Goal: Use online tool/utility: Utilize a website feature to perform a specific function

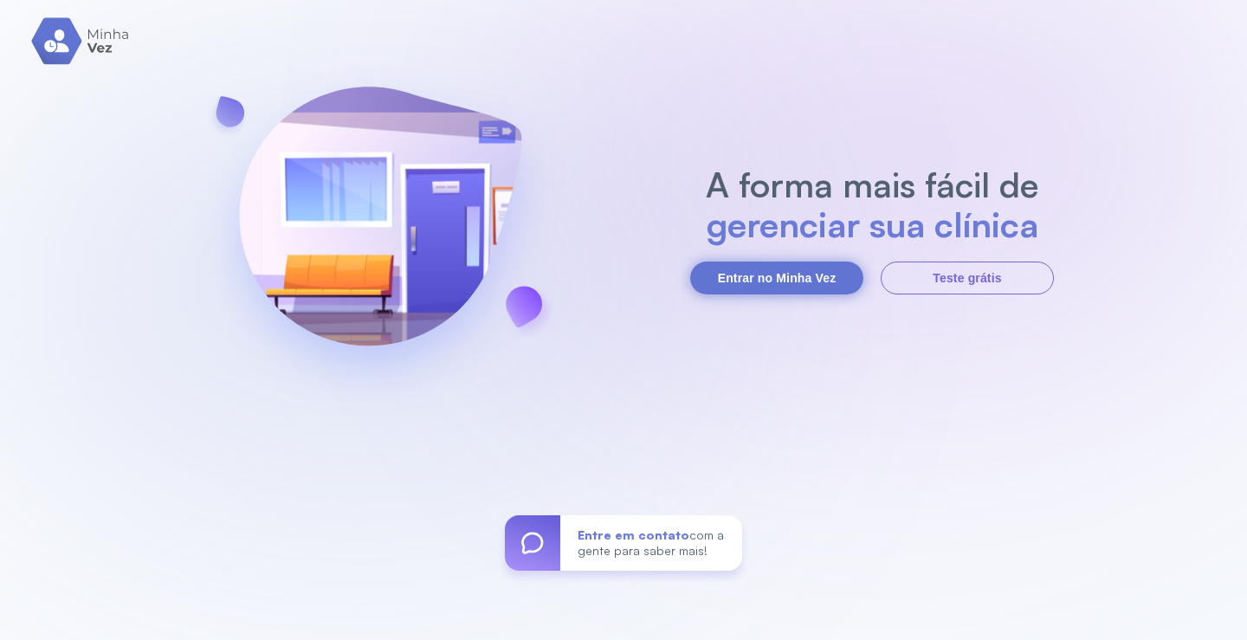
click at [803, 273] on button "Entrar no Minha Vez" at bounding box center [776, 278] width 173 height 33
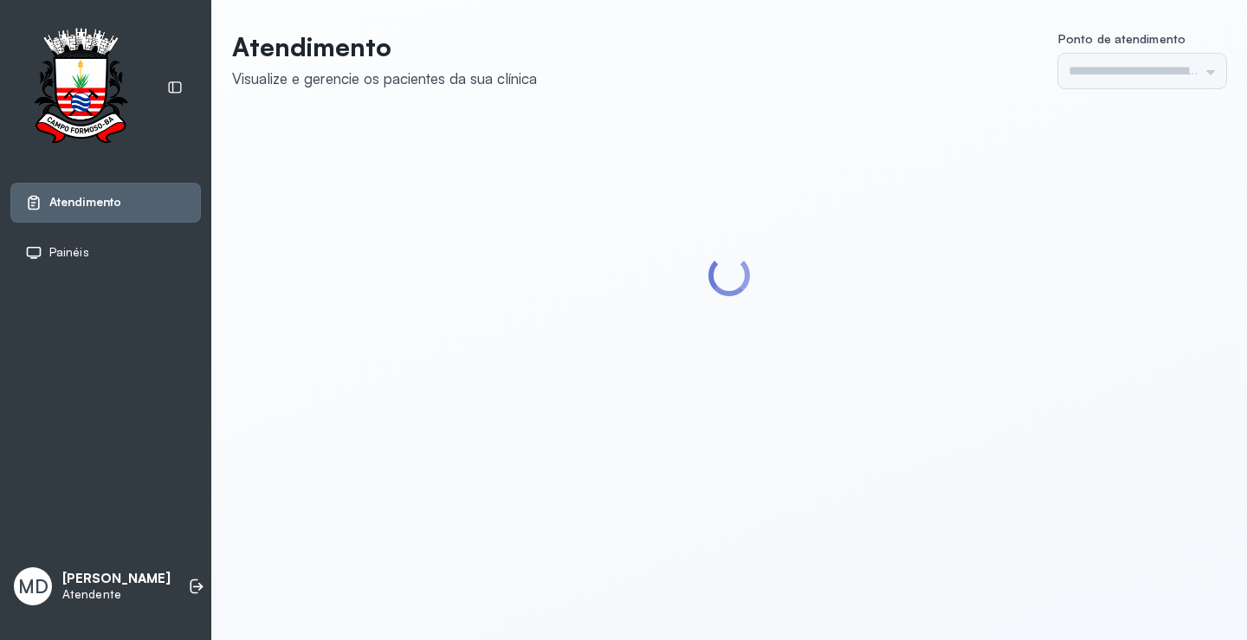
type input "*********"
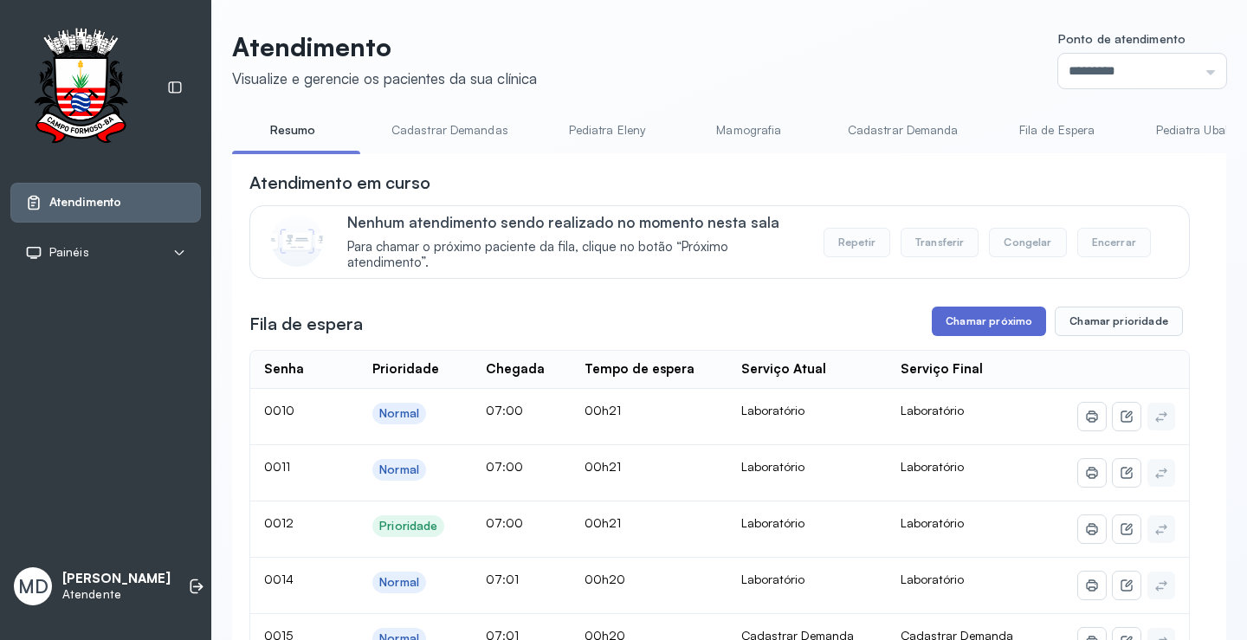
click at [988, 319] on button "Chamar próximo" at bounding box center [989, 321] width 114 height 29
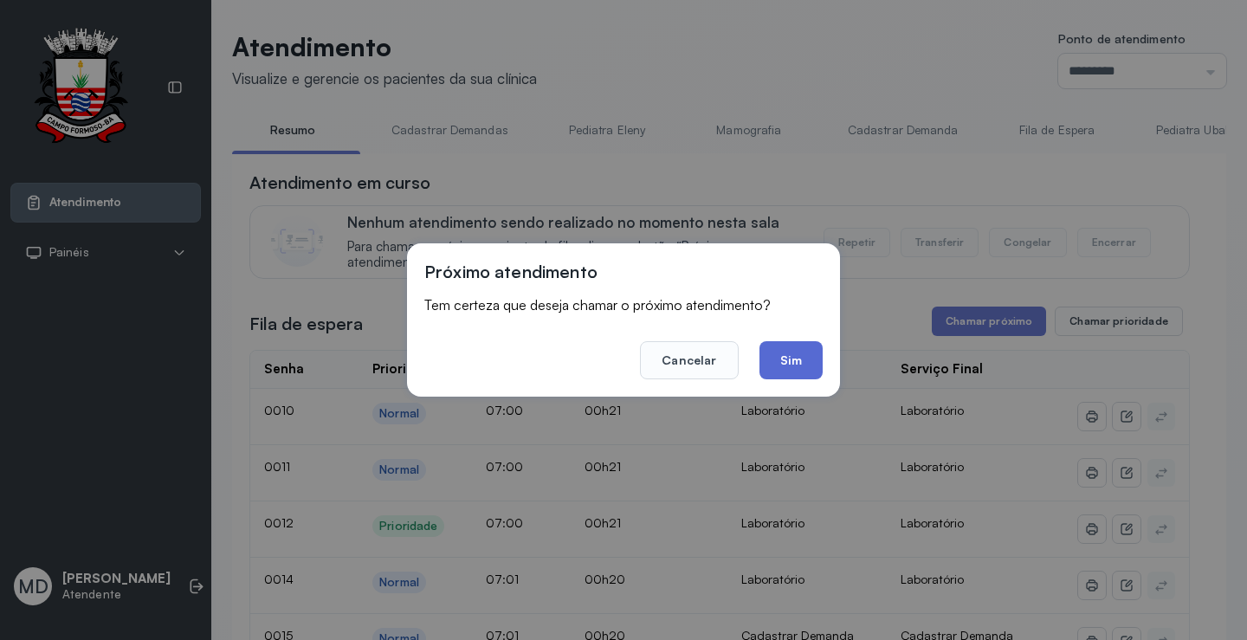
click at [785, 360] on button "Sim" at bounding box center [790, 360] width 63 height 38
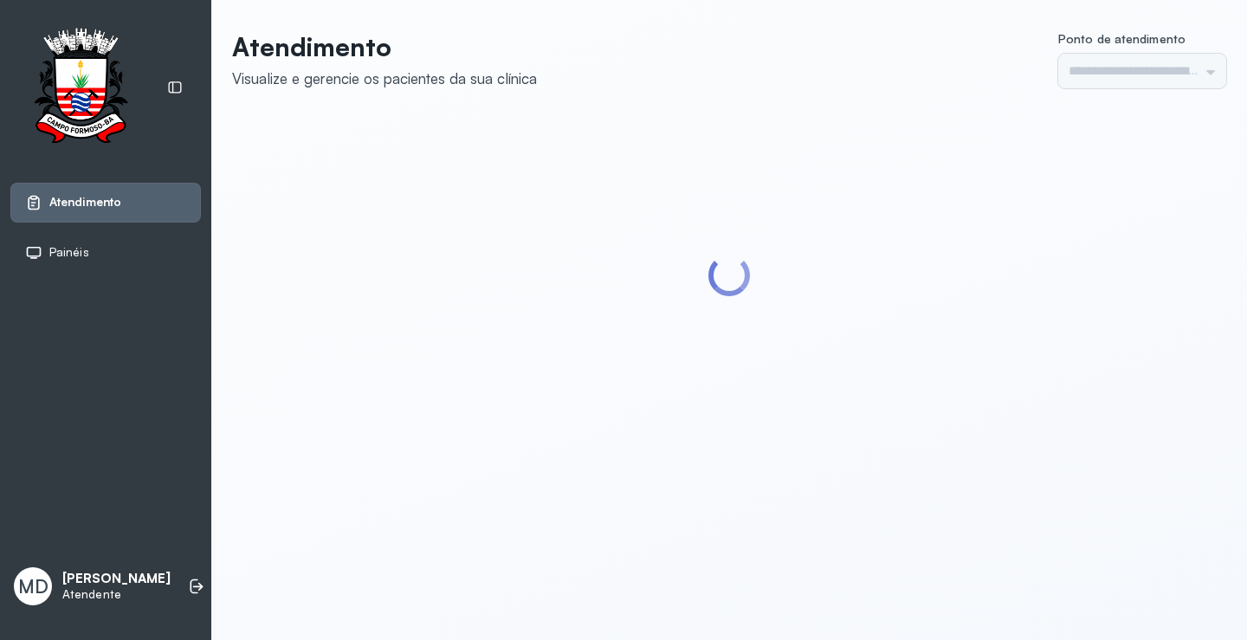
type input "*********"
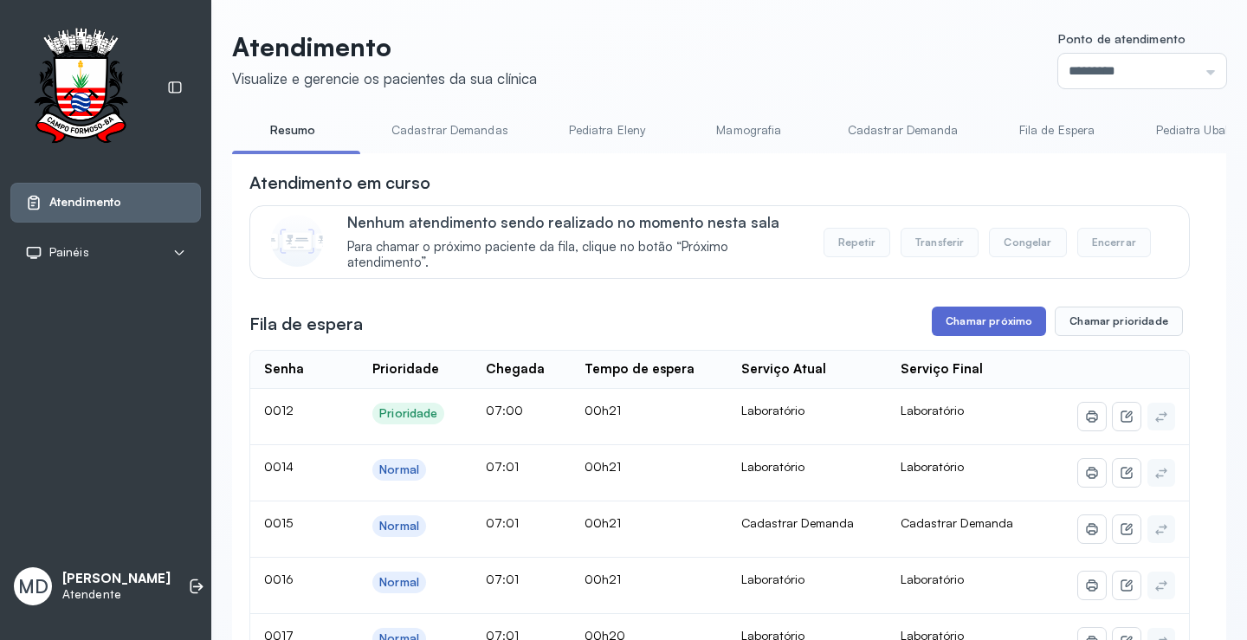
click at [973, 336] on button "Chamar próximo" at bounding box center [989, 321] width 114 height 29
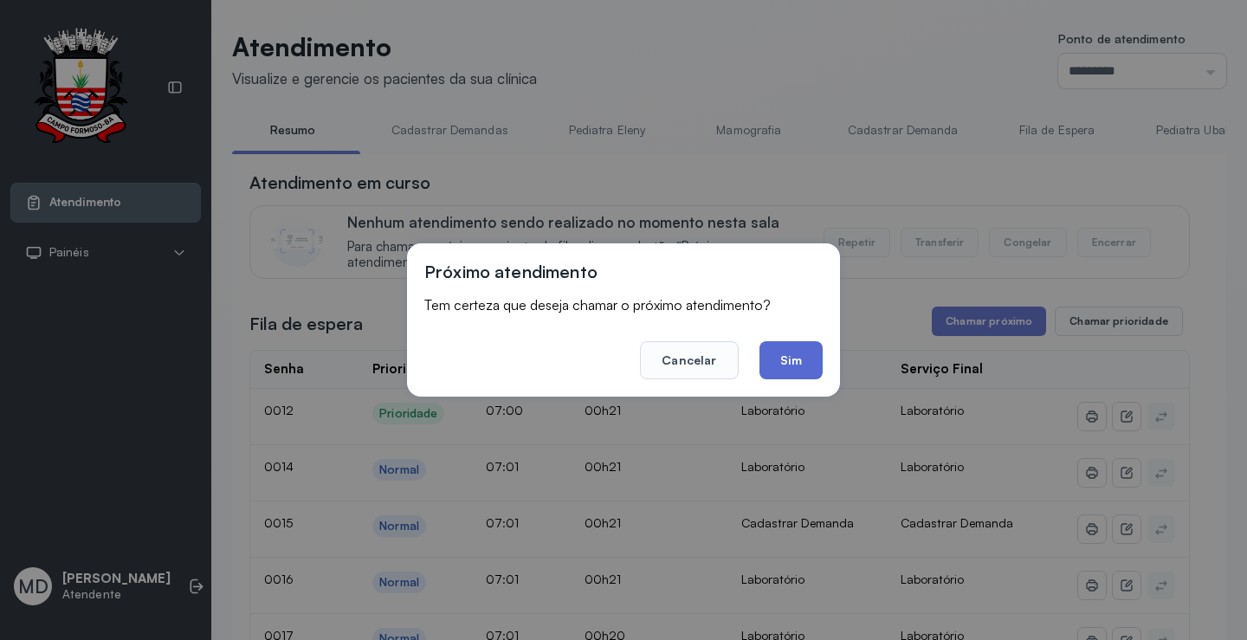
click at [786, 363] on button "Sim" at bounding box center [790, 360] width 63 height 38
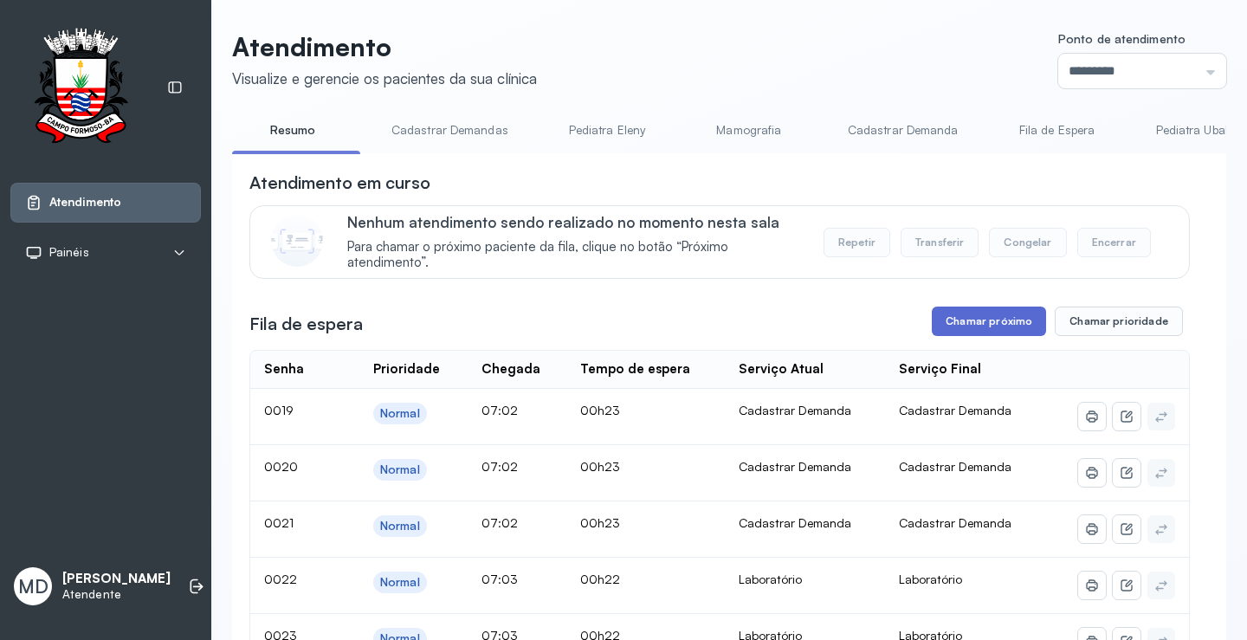
click at [972, 320] on button "Chamar próximo" at bounding box center [989, 321] width 114 height 29
click at [990, 326] on button "Chamar próximo" at bounding box center [989, 321] width 114 height 29
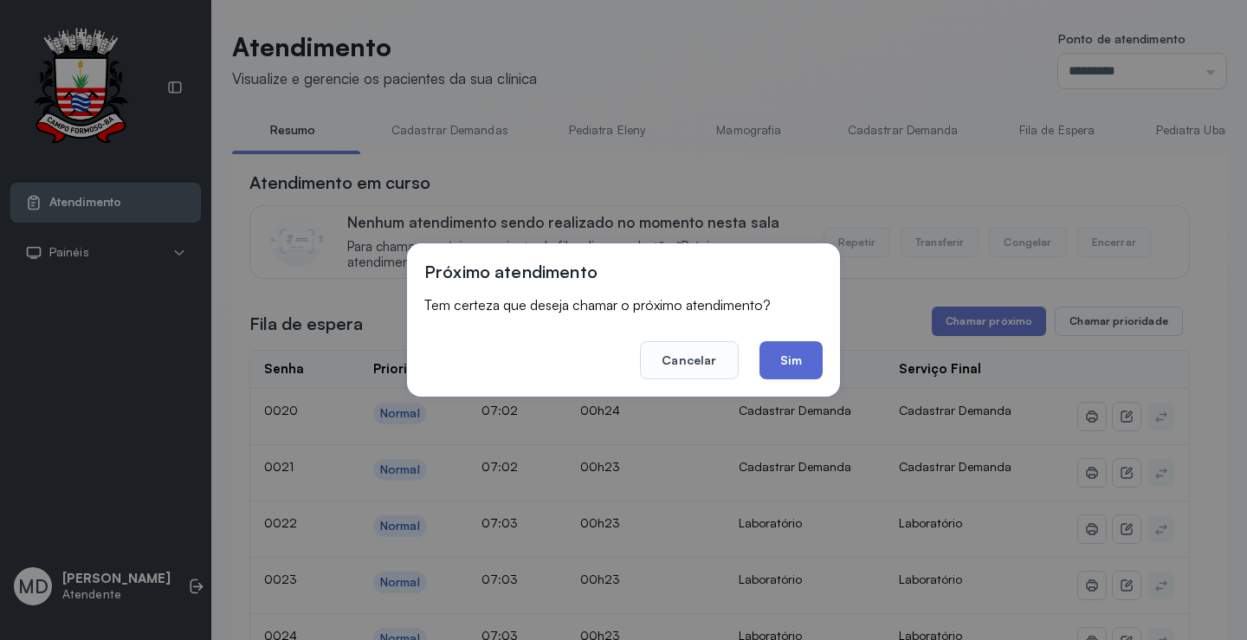
click at [777, 356] on button "Sim" at bounding box center [790, 360] width 63 height 38
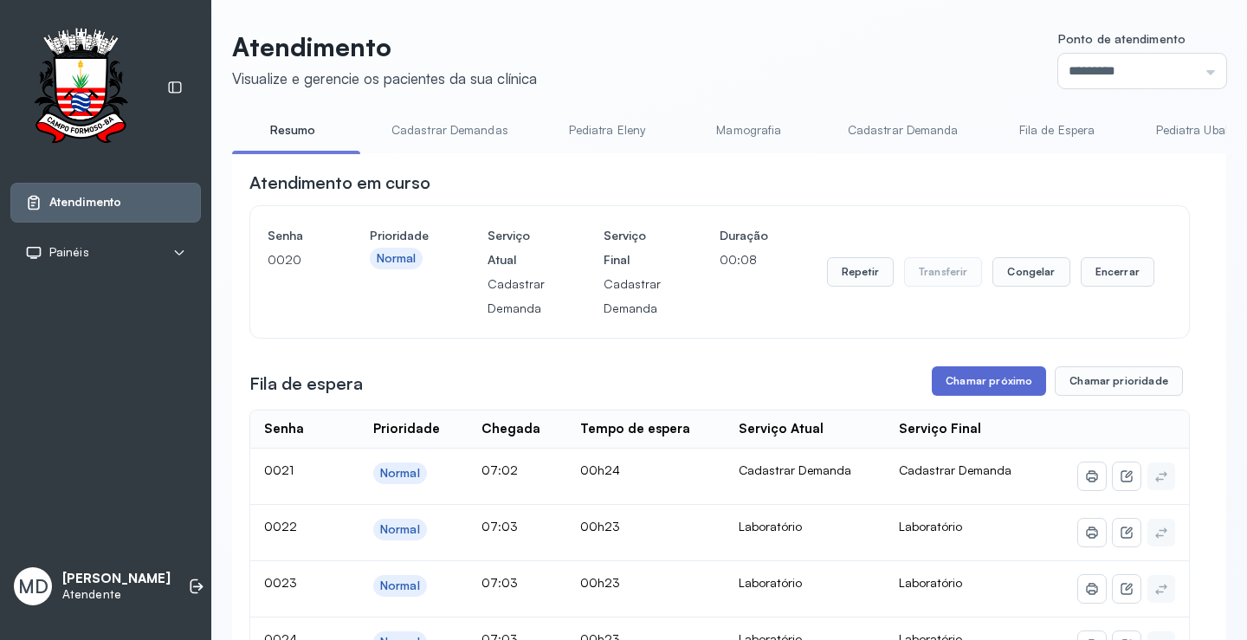
click at [977, 379] on button "Chamar próximo" at bounding box center [989, 380] width 114 height 29
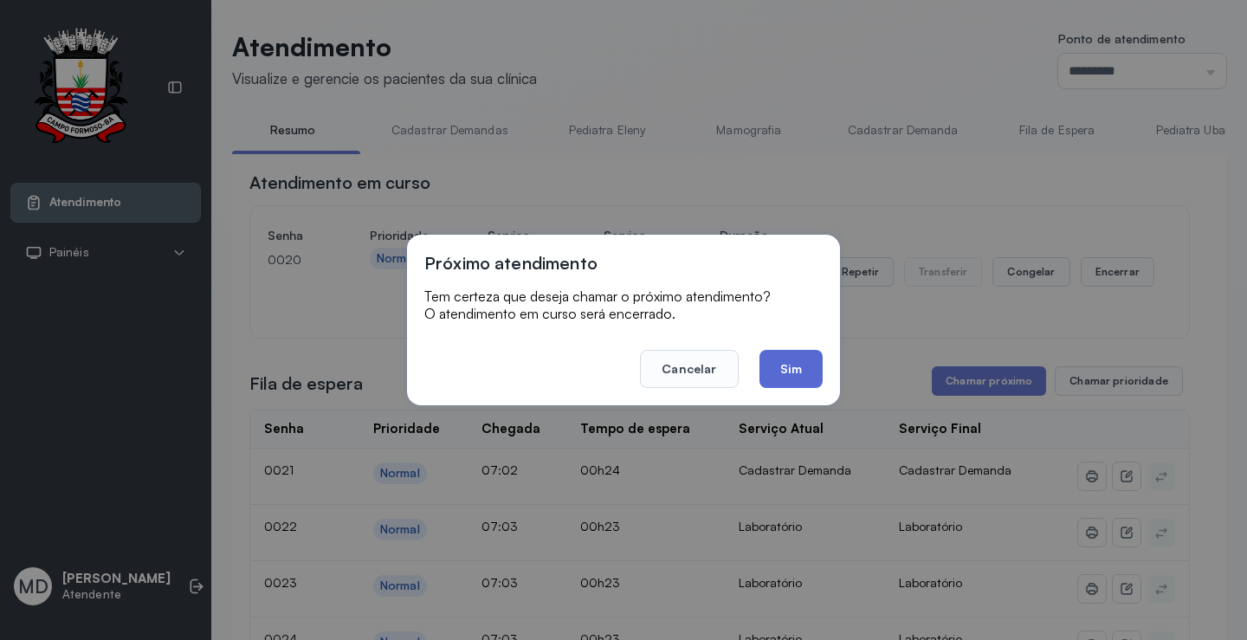
click at [799, 365] on button "Sim" at bounding box center [790, 369] width 63 height 38
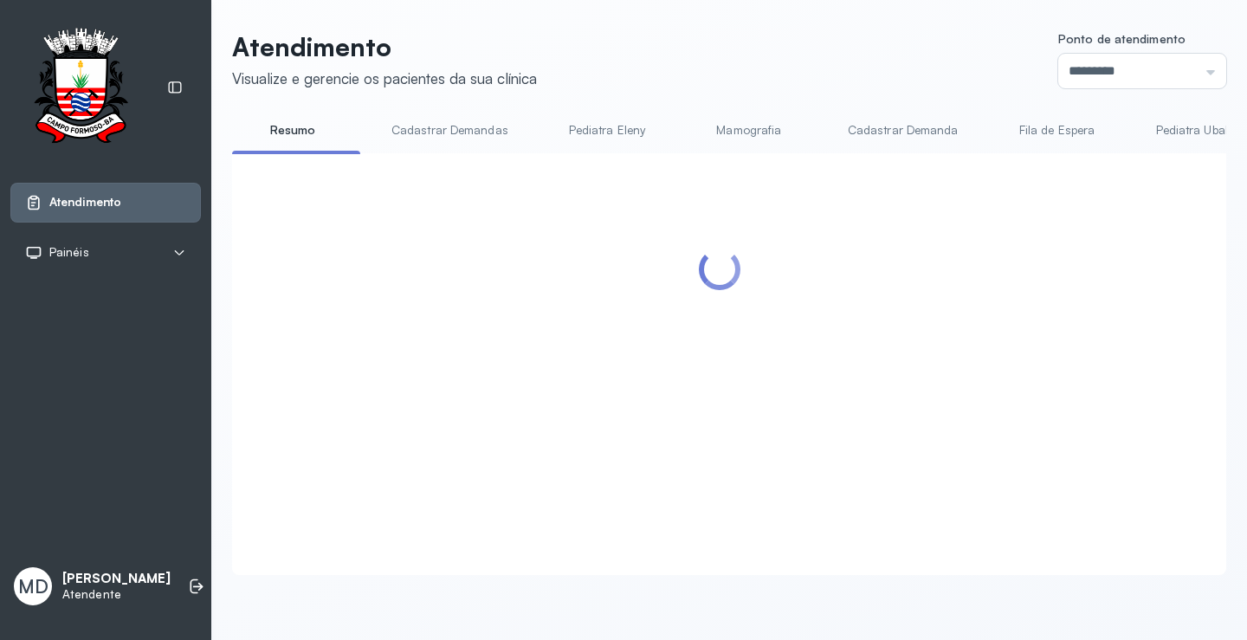
click at [997, 325] on div at bounding box center [719, 344] width 940 height 346
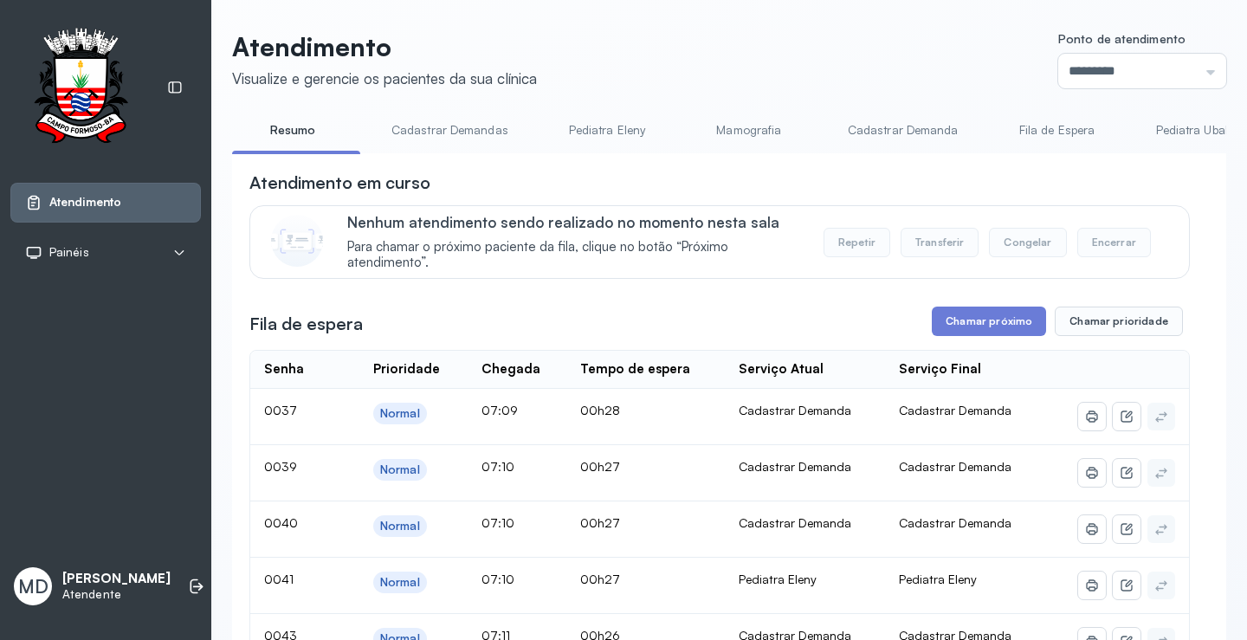
click at [997, 325] on button "Chamar próximo" at bounding box center [989, 321] width 114 height 29
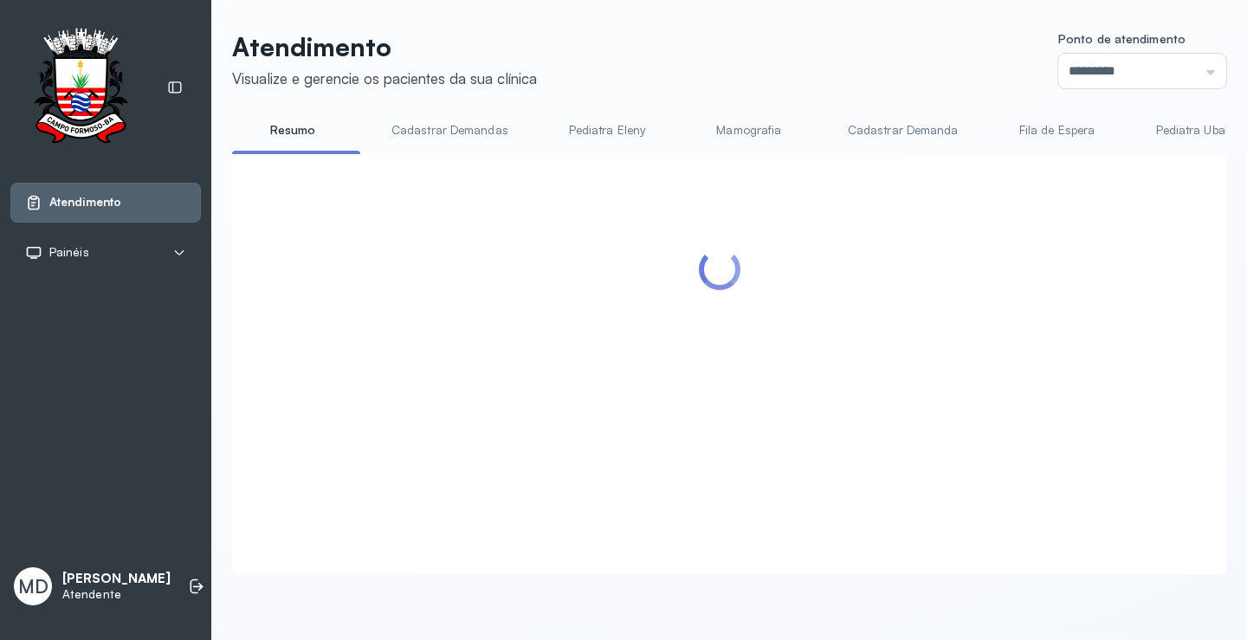
click at [788, 355] on div at bounding box center [719, 344] width 940 height 346
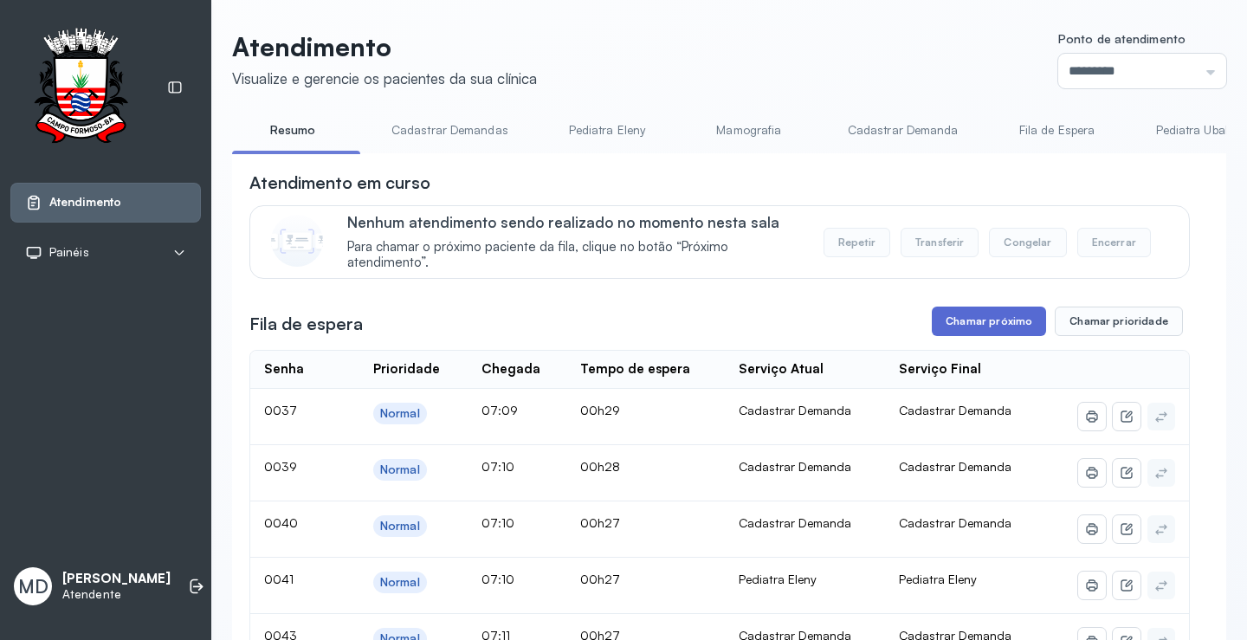
click at [964, 326] on button "Chamar próximo" at bounding box center [989, 321] width 114 height 29
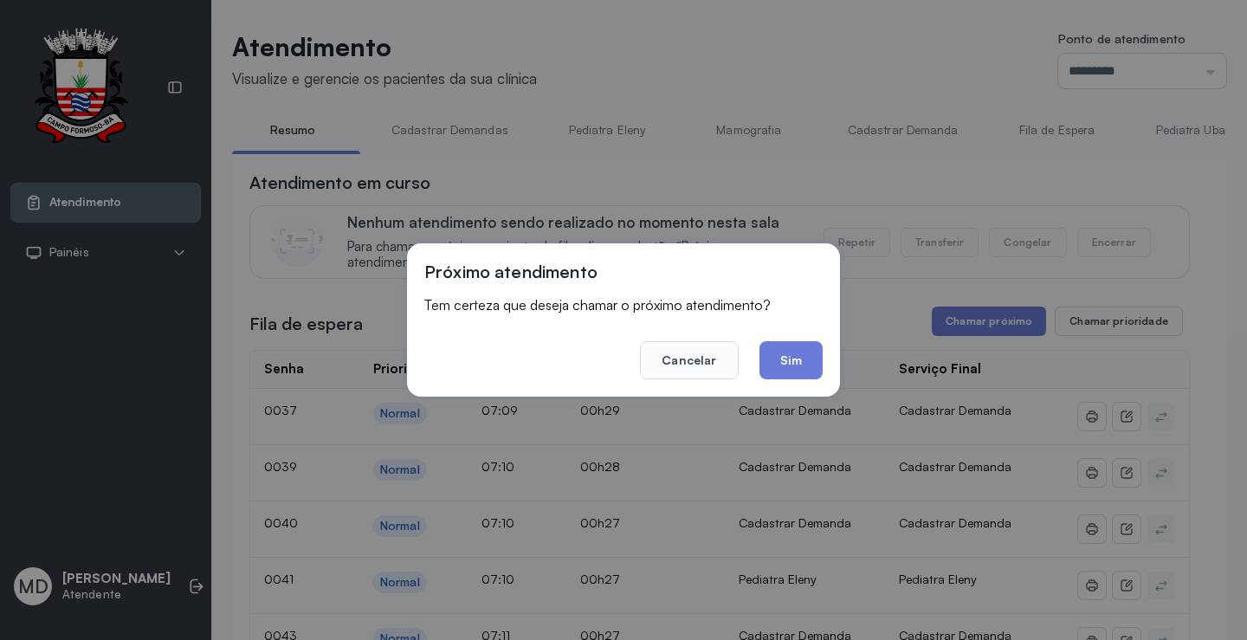
click at [798, 353] on button "Sim" at bounding box center [790, 360] width 63 height 38
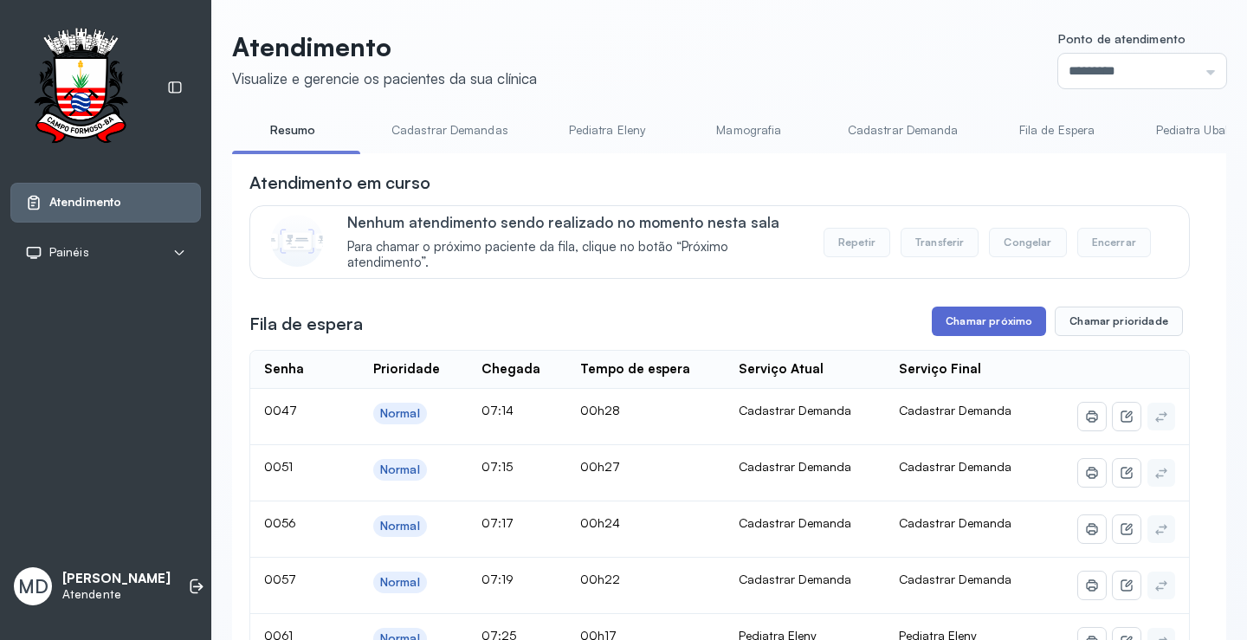
click at [994, 318] on button "Chamar próximo" at bounding box center [989, 321] width 114 height 29
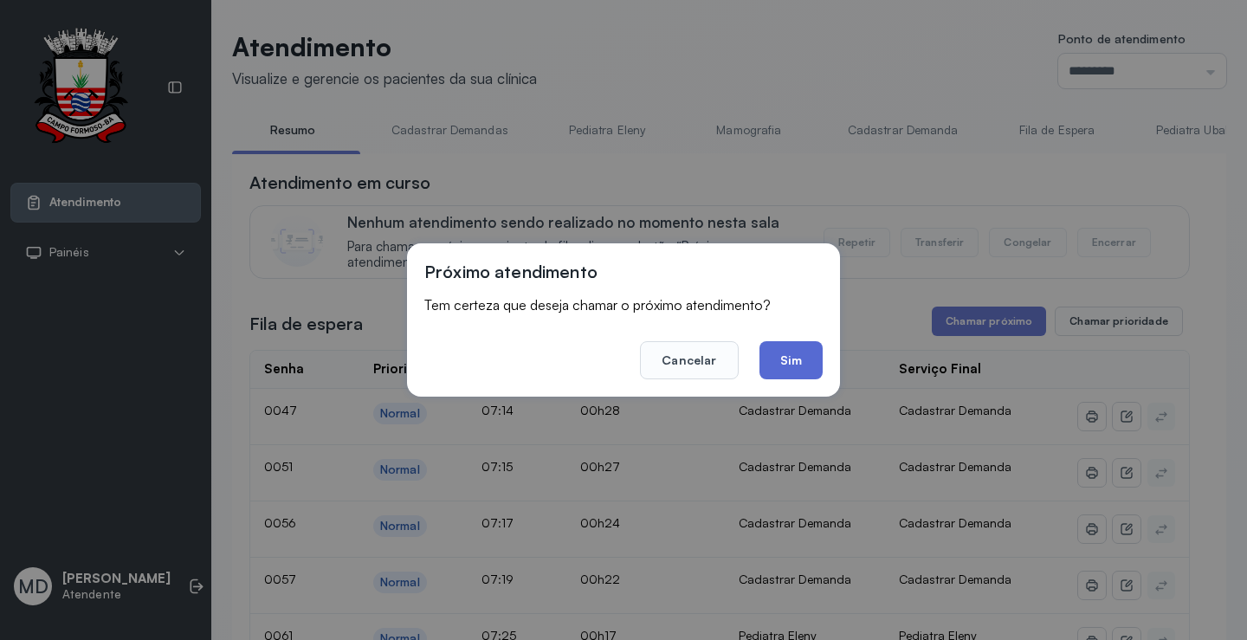
click at [784, 356] on button "Sim" at bounding box center [790, 360] width 63 height 38
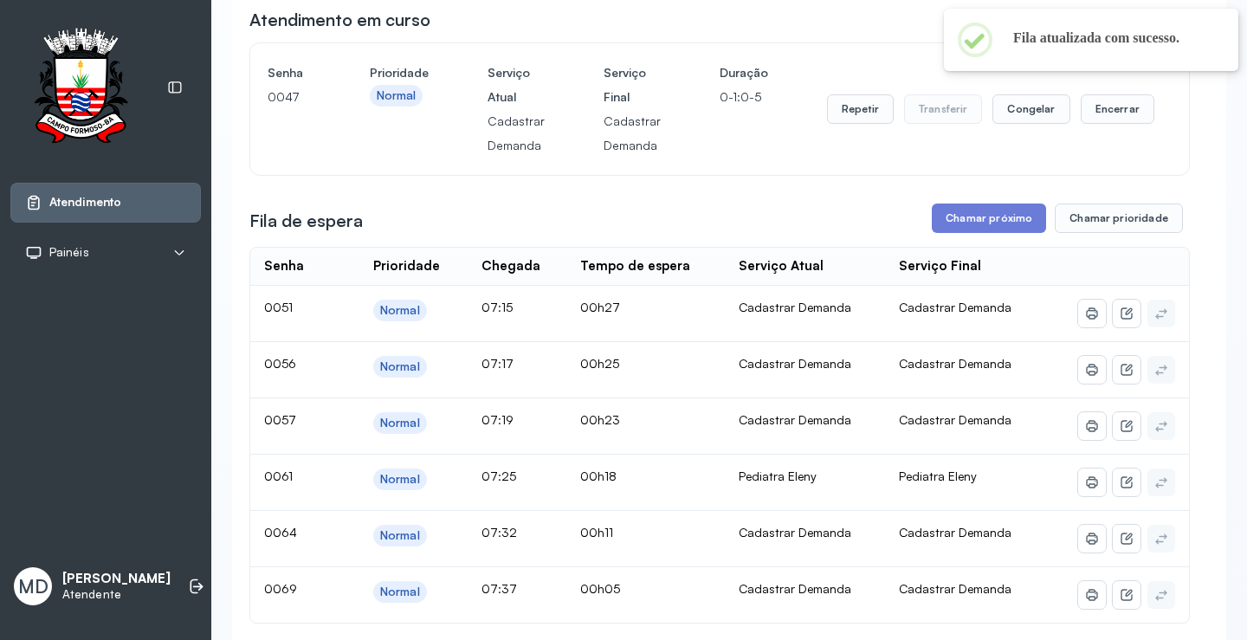
scroll to position [173, 0]
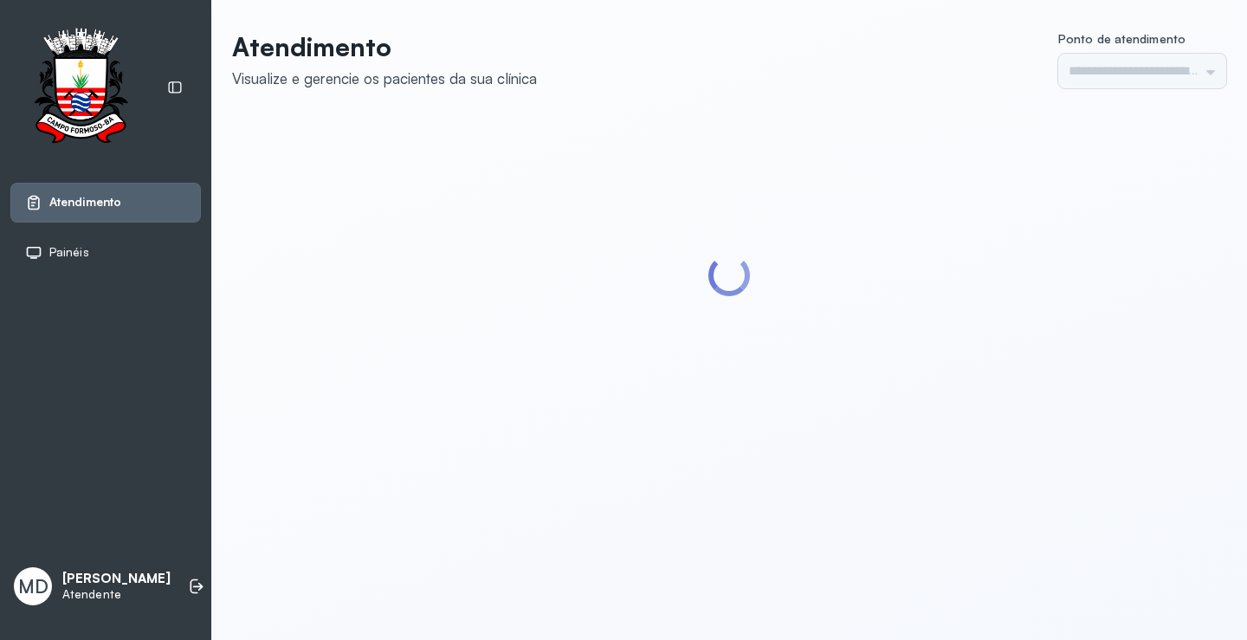
type input "*********"
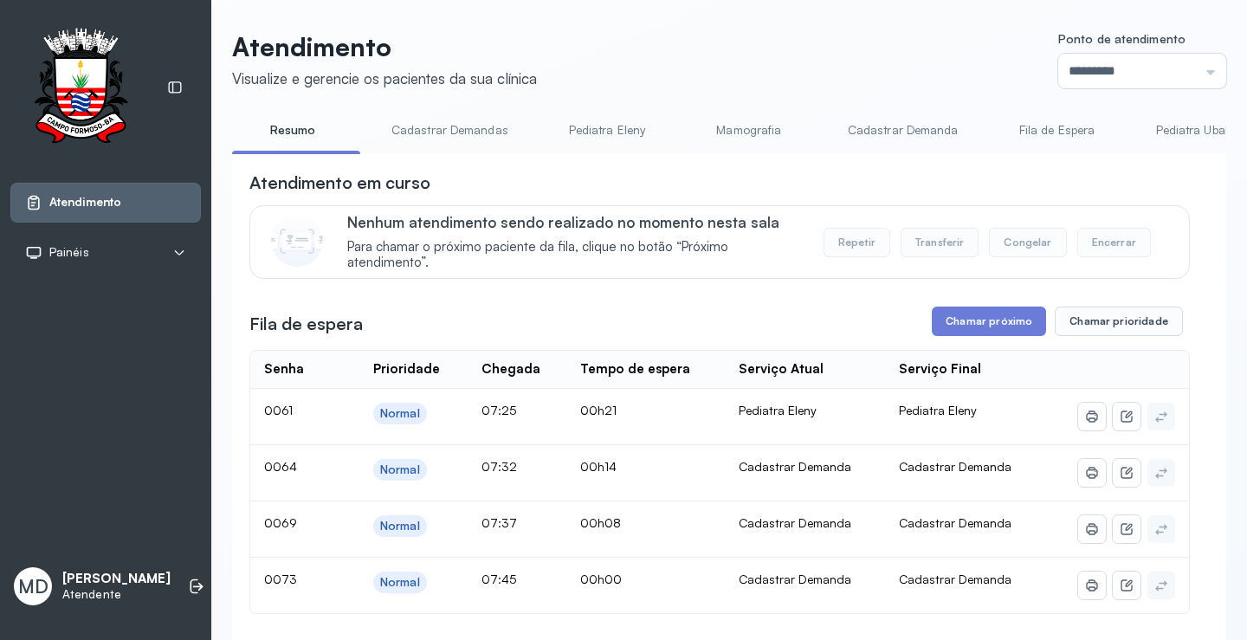
scroll to position [87, 0]
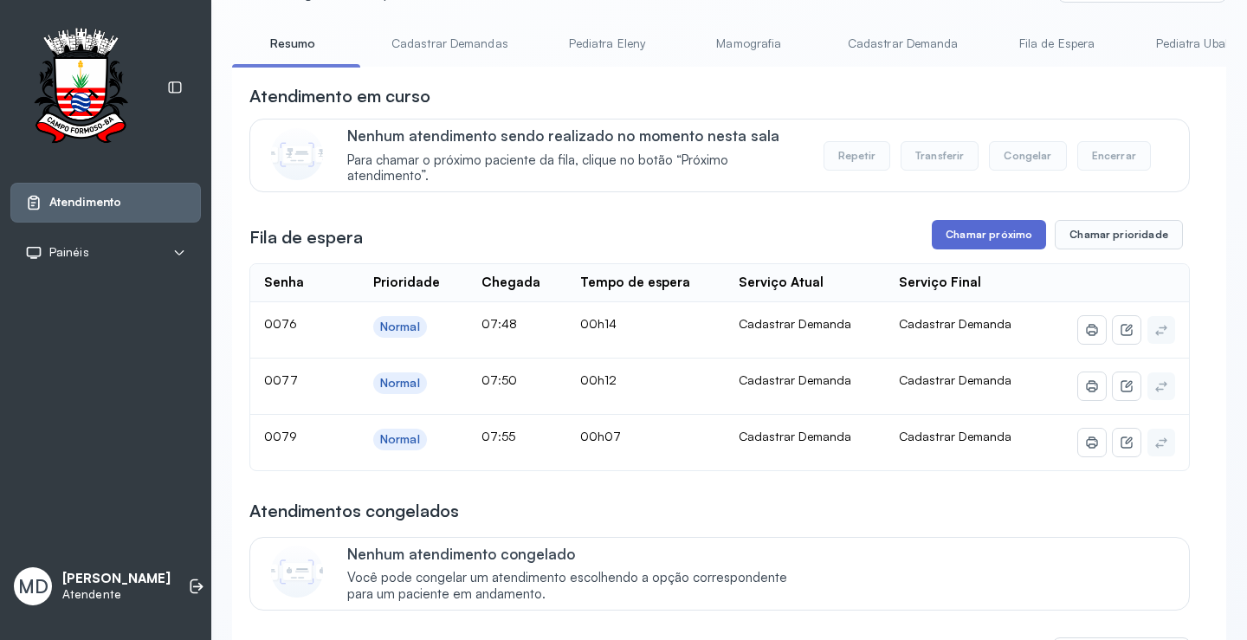
click at [1012, 236] on button "Chamar próximo" at bounding box center [989, 234] width 114 height 29
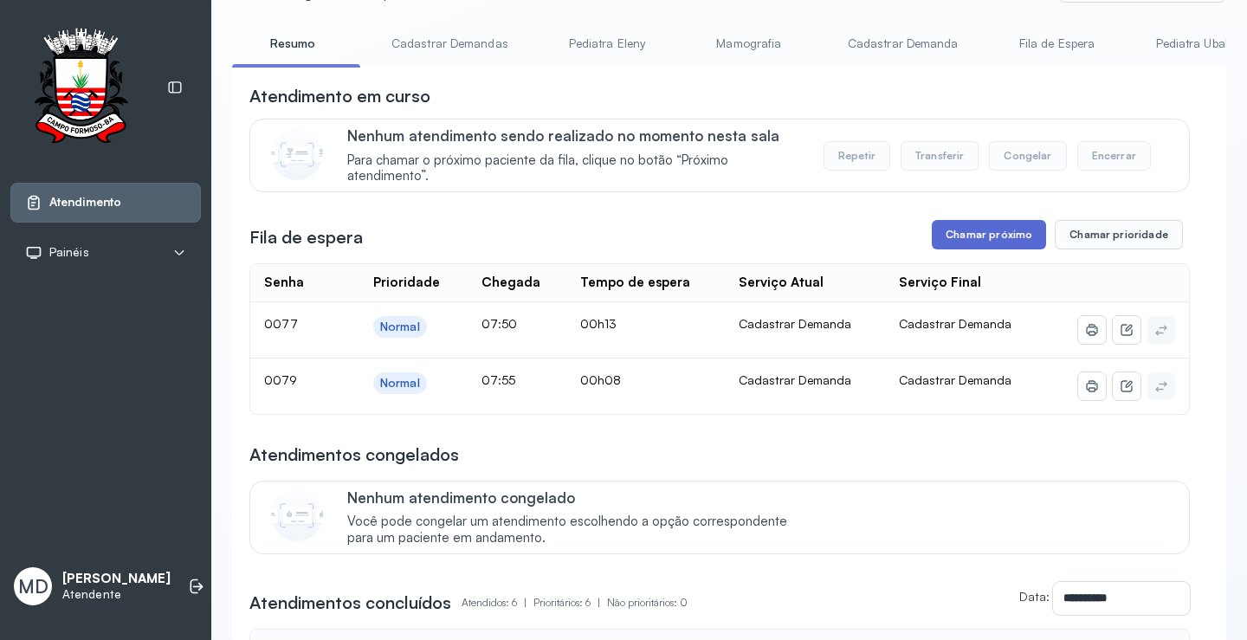
click at [995, 242] on button "Chamar próximo" at bounding box center [989, 234] width 114 height 29
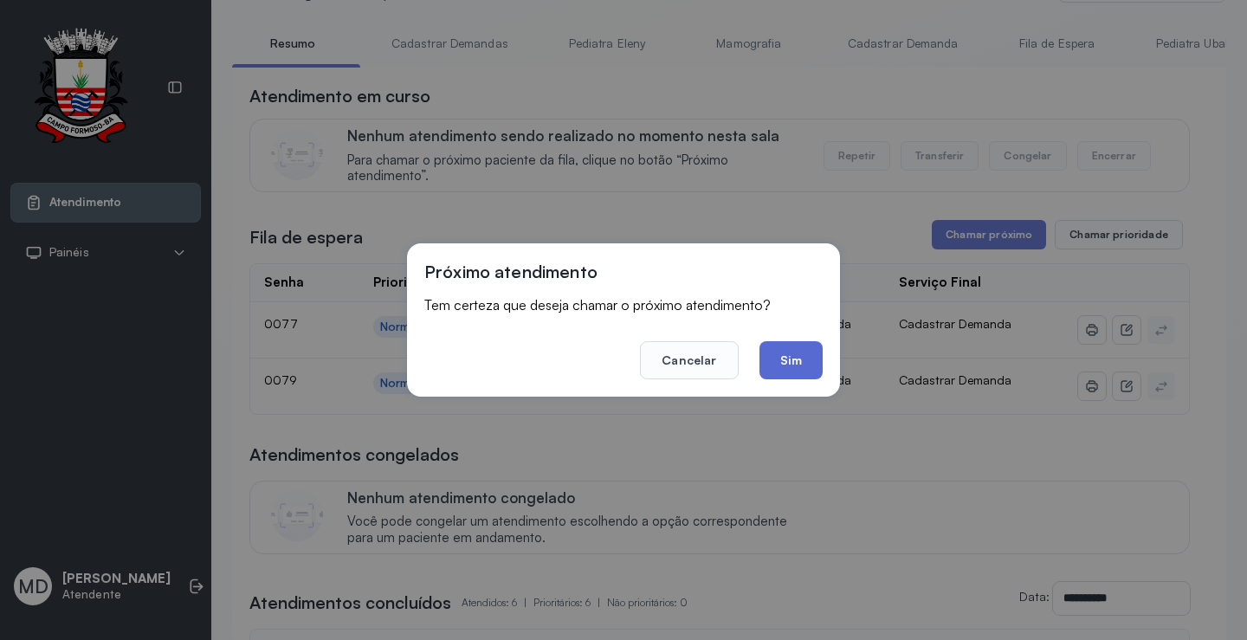
click at [768, 363] on button "Sim" at bounding box center [790, 360] width 63 height 38
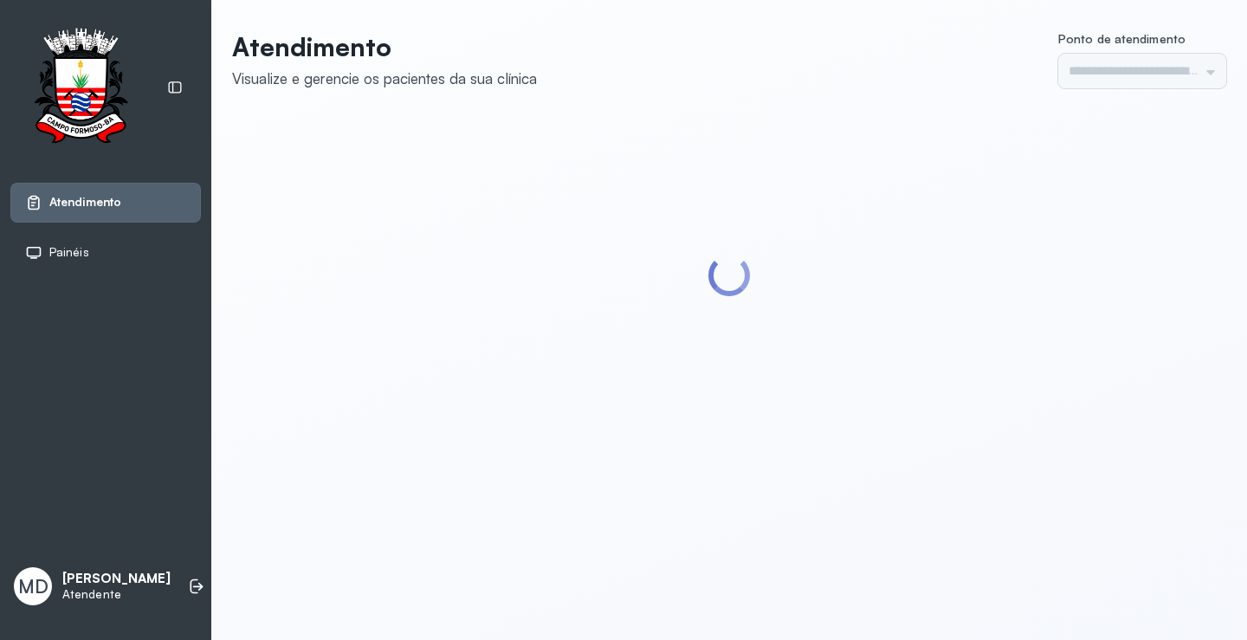
type input "*********"
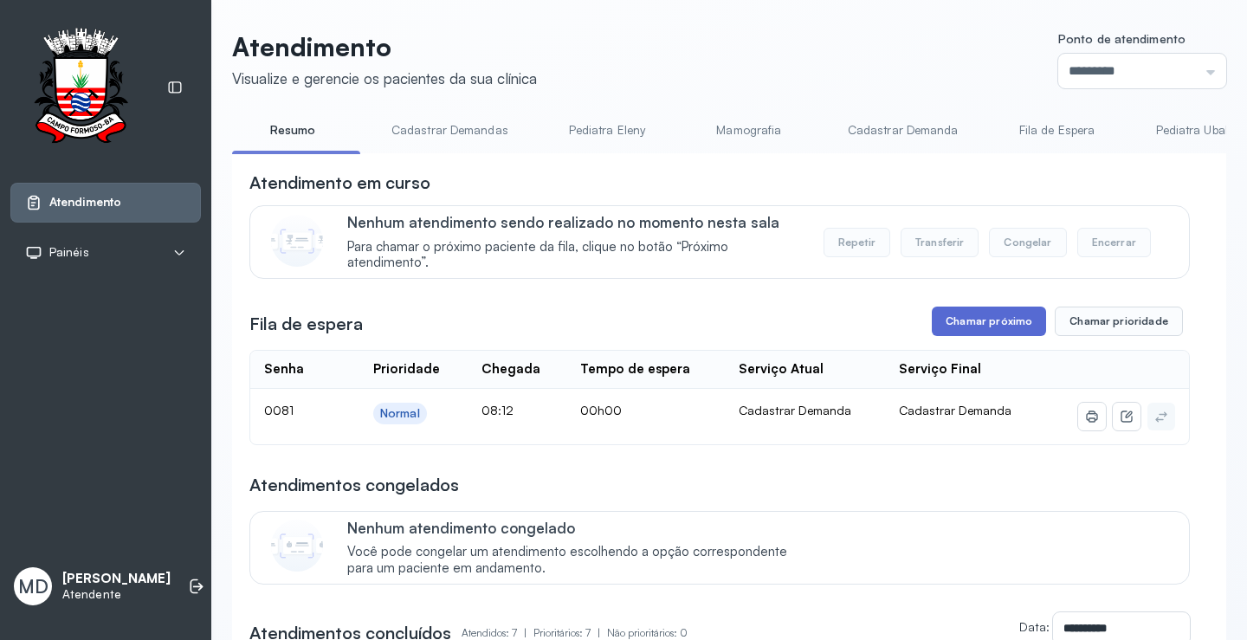
click at [989, 313] on button "Chamar próximo" at bounding box center [989, 321] width 114 height 29
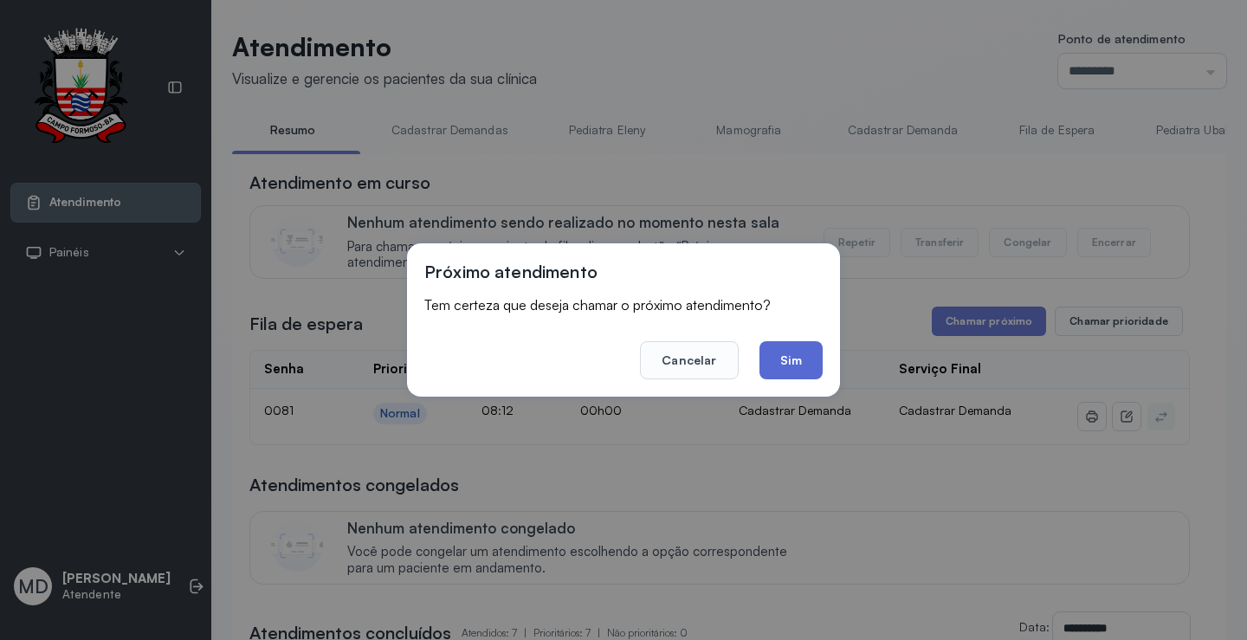
click at [784, 359] on button "Sim" at bounding box center [790, 360] width 63 height 38
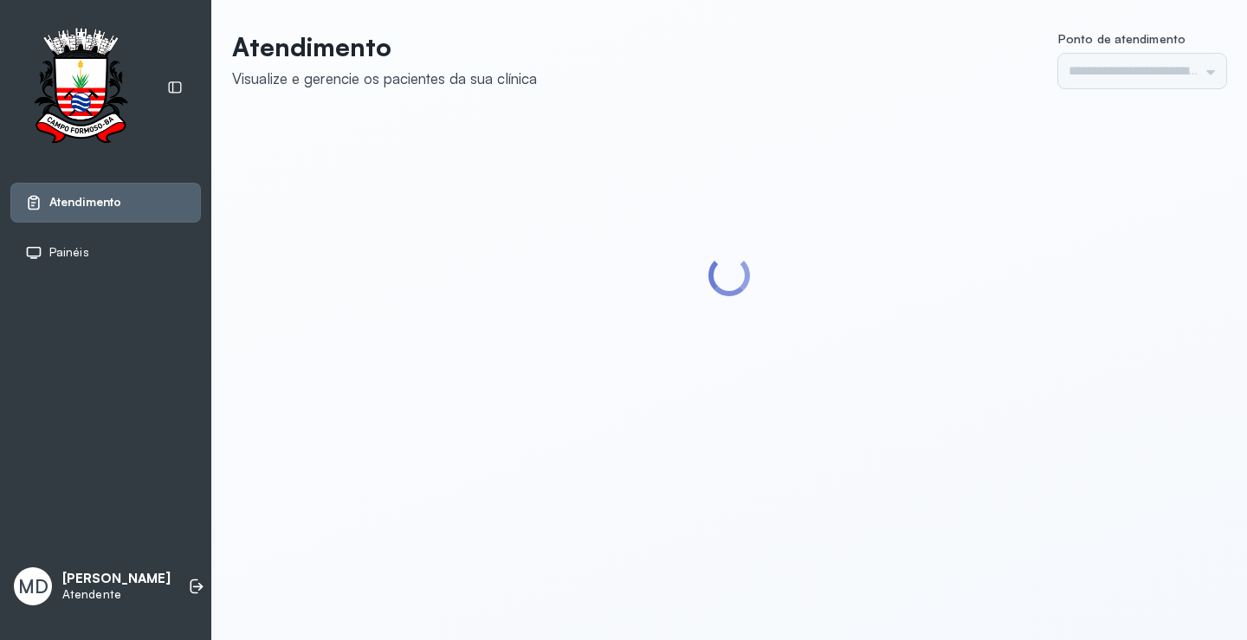
type input "*********"
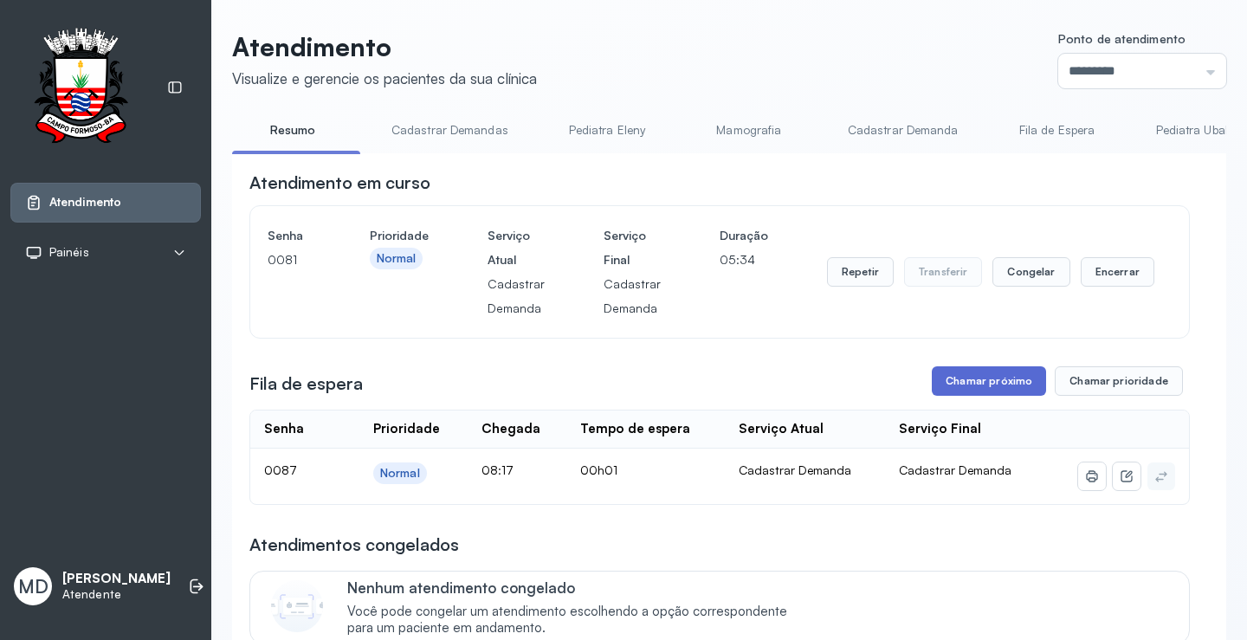
click at [990, 381] on button "Chamar próximo" at bounding box center [989, 380] width 114 height 29
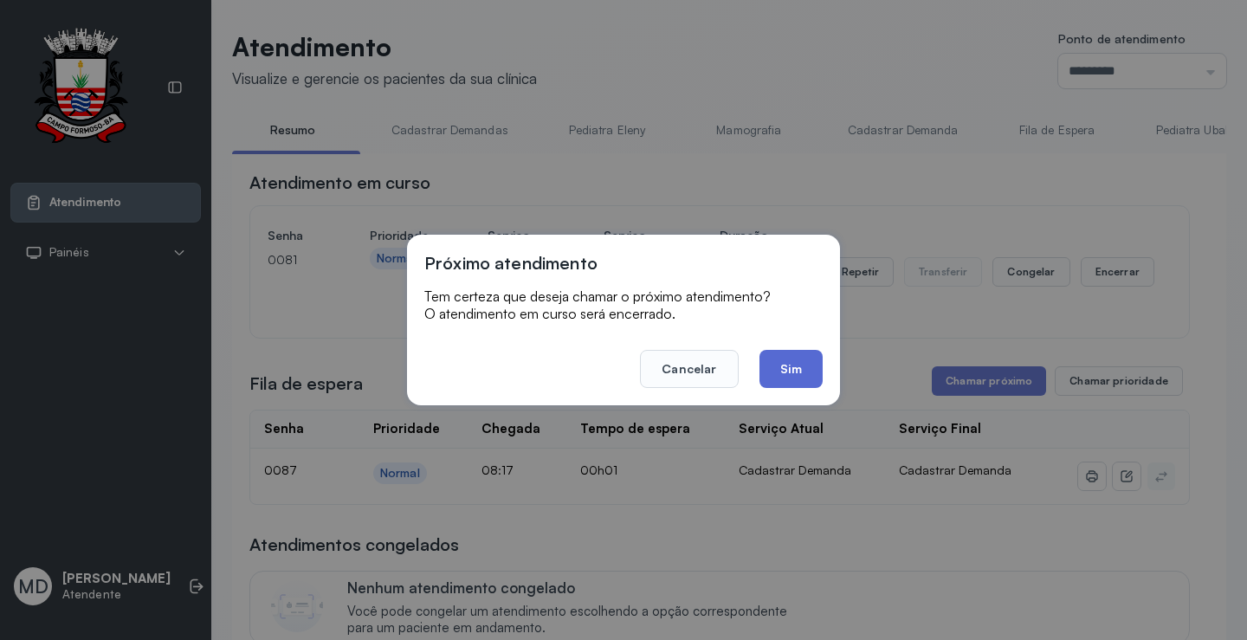
click at [806, 359] on button "Sim" at bounding box center [790, 369] width 63 height 38
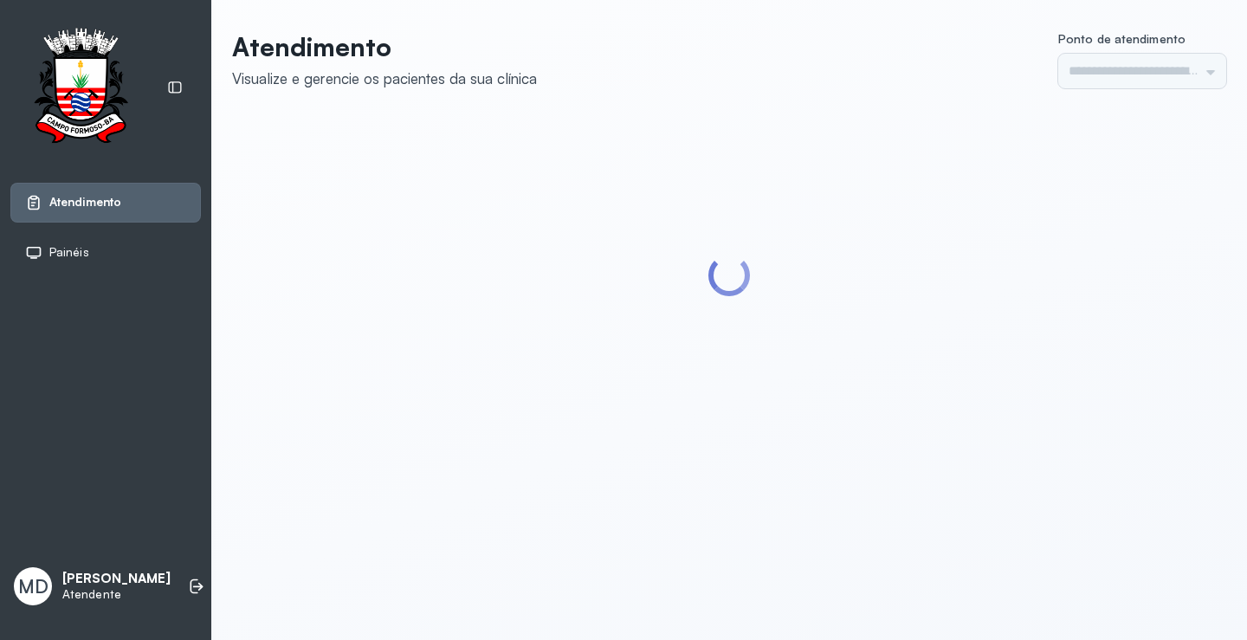
type input "*********"
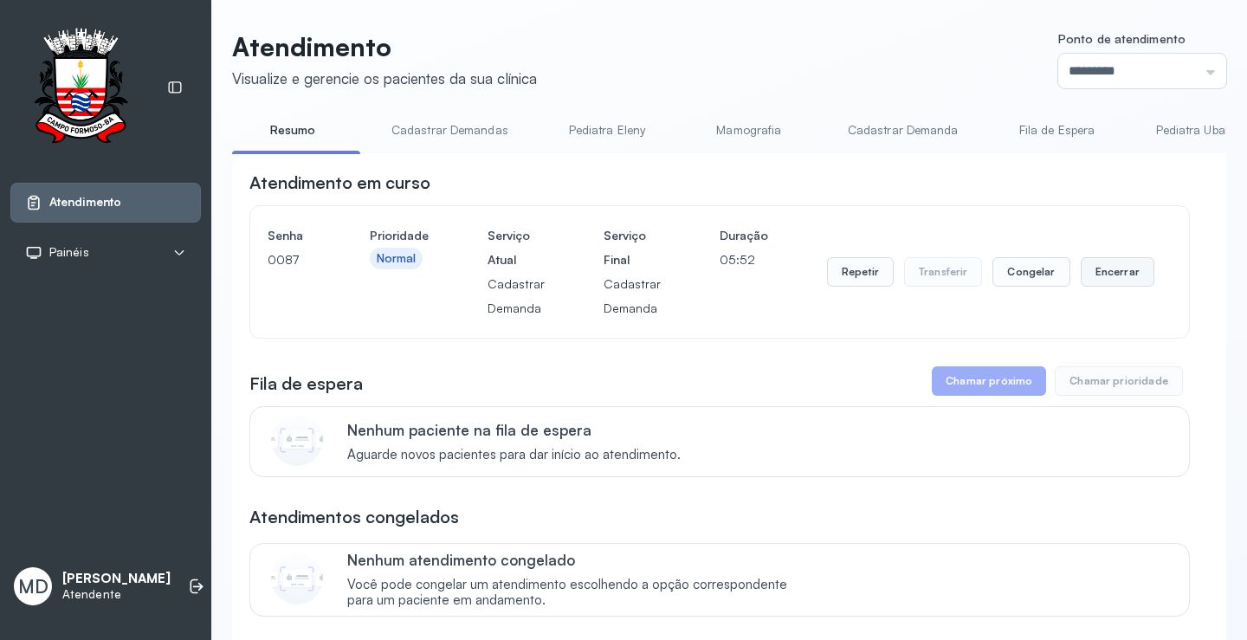
click at [1104, 275] on button "Encerrar" at bounding box center [1118, 271] width 74 height 29
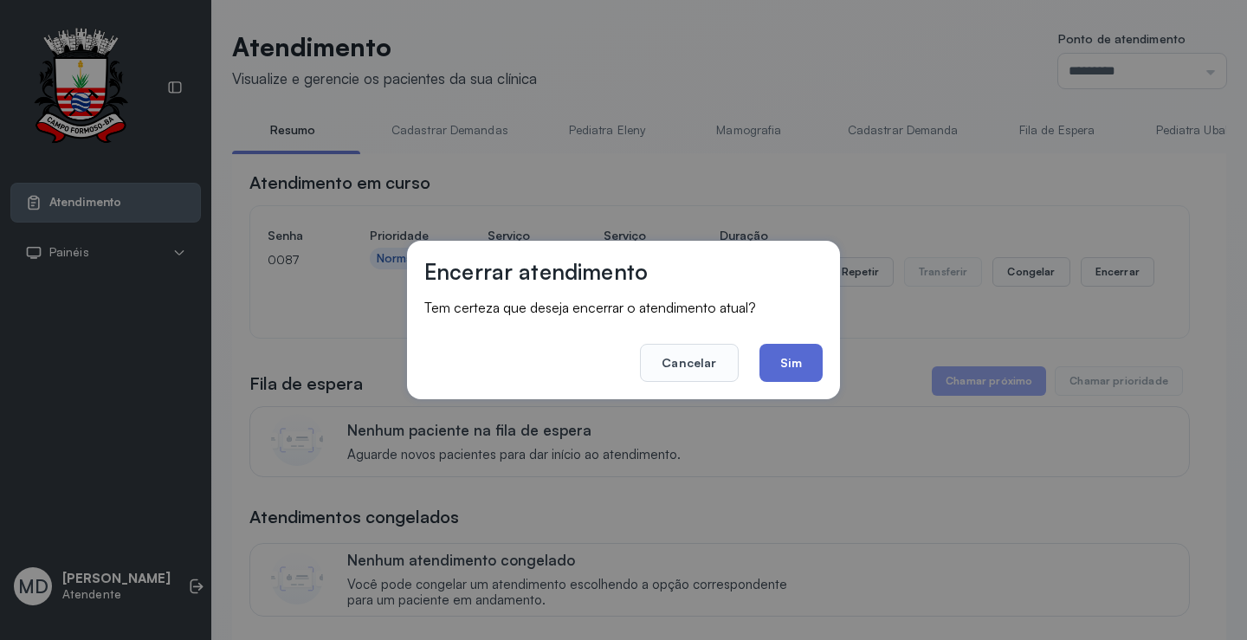
click at [798, 362] on button "Sim" at bounding box center [790, 363] width 63 height 38
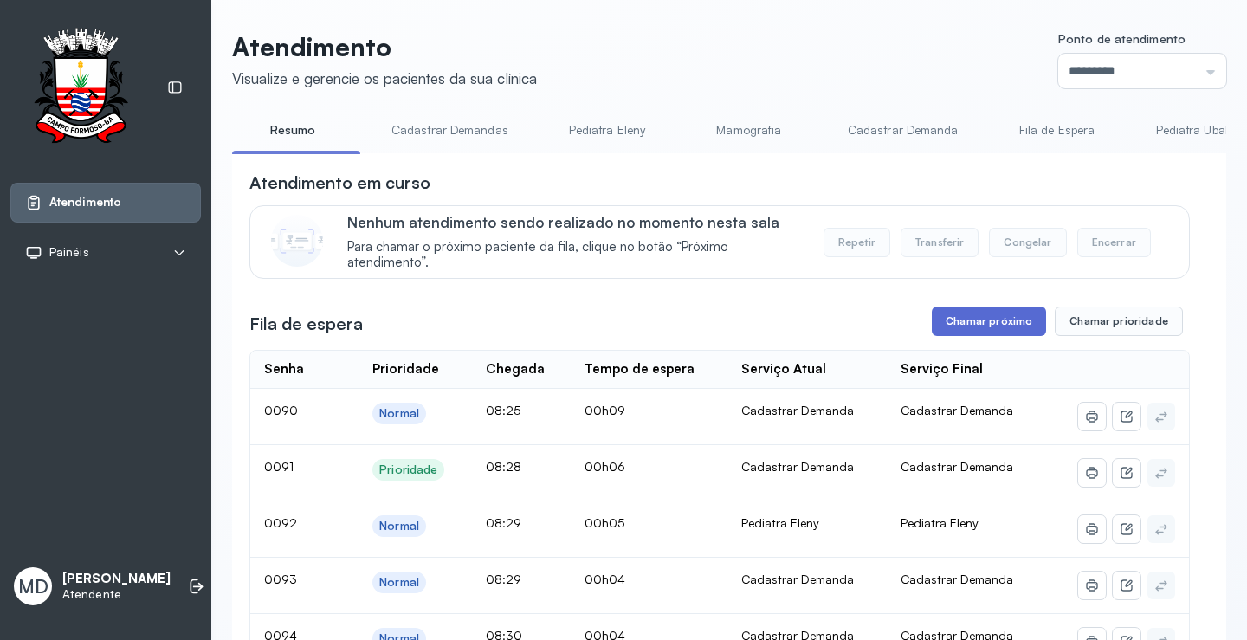
click at [964, 320] on button "Chamar próximo" at bounding box center [989, 321] width 114 height 29
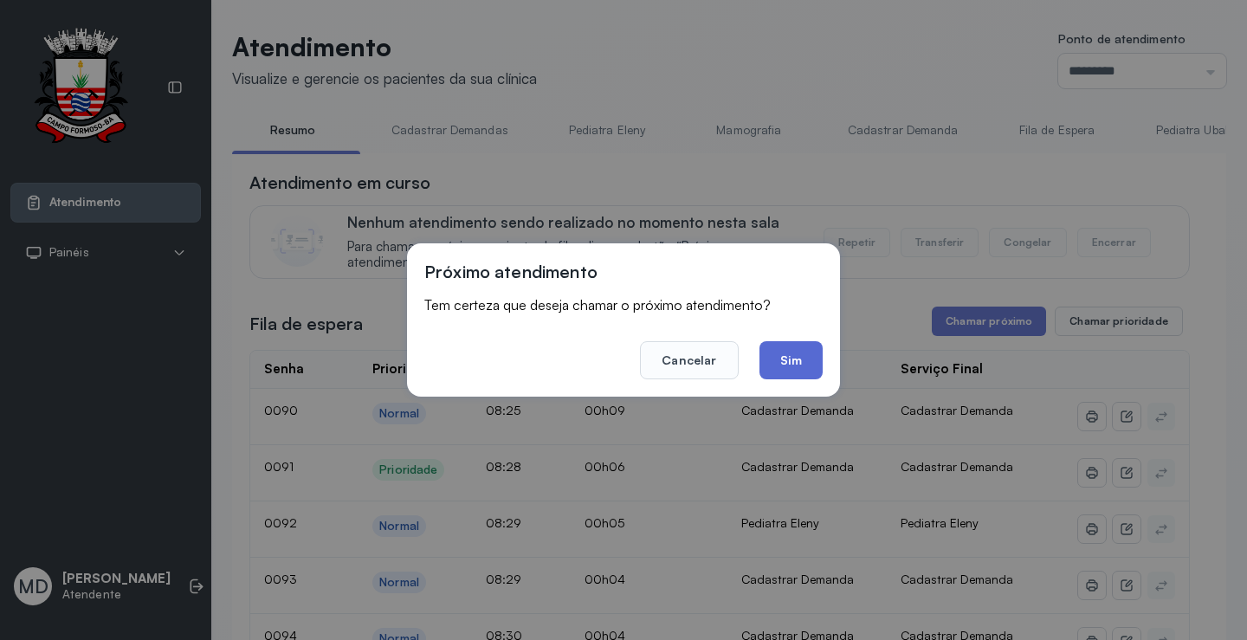
click at [776, 357] on button "Sim" at bounding box center [790, 360] width 63 height 38
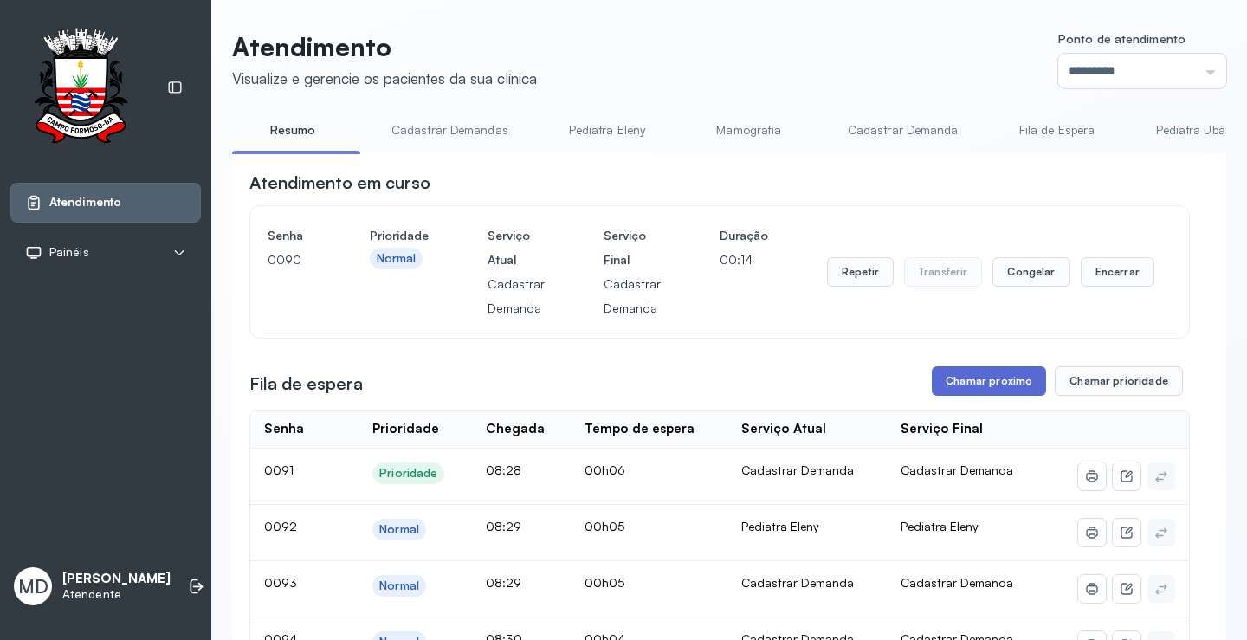
click at [986, 387] on button "Chamar próximo" at bounding box center [989, 380] width 114 height 29
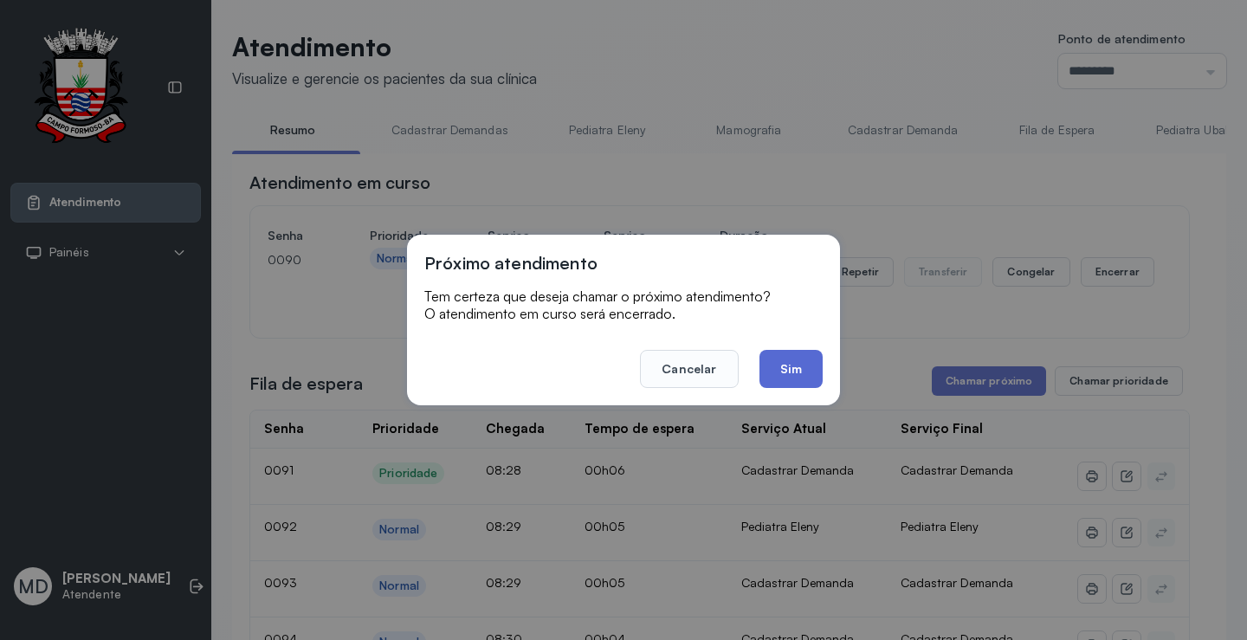
click at [786, 371] on button "Sim" at bounding box center [790, 369] width 63 height 38
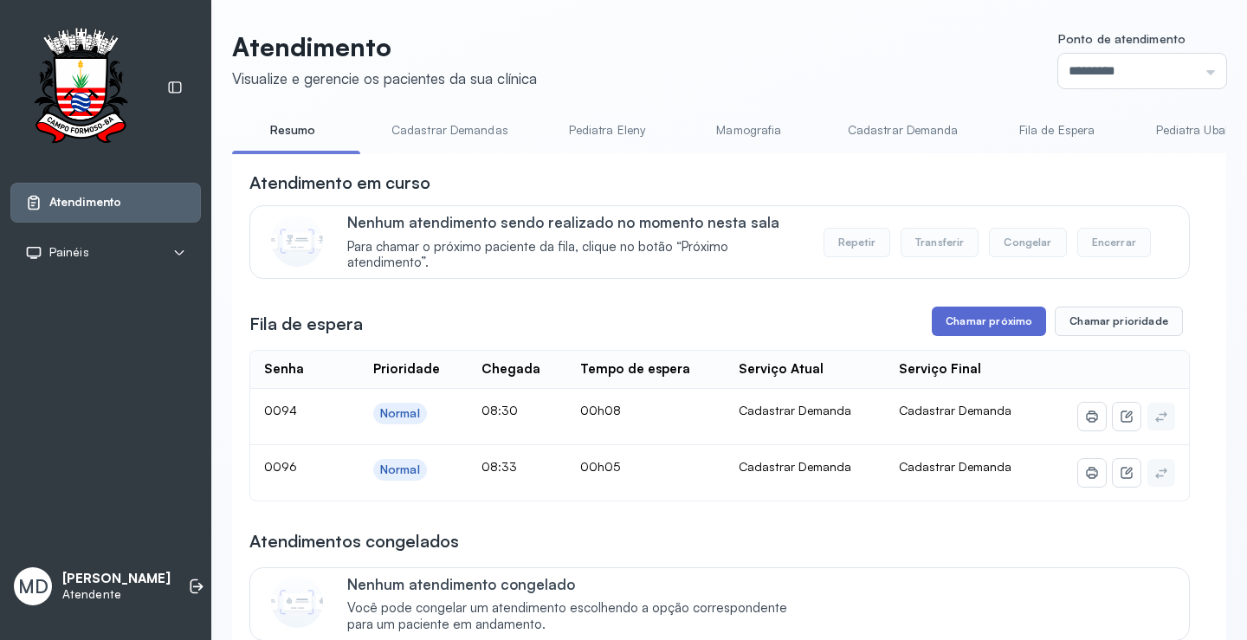
click at [974, 327] on button "Chamar próximo" at bounding box center [989, 321] width 114 height 29
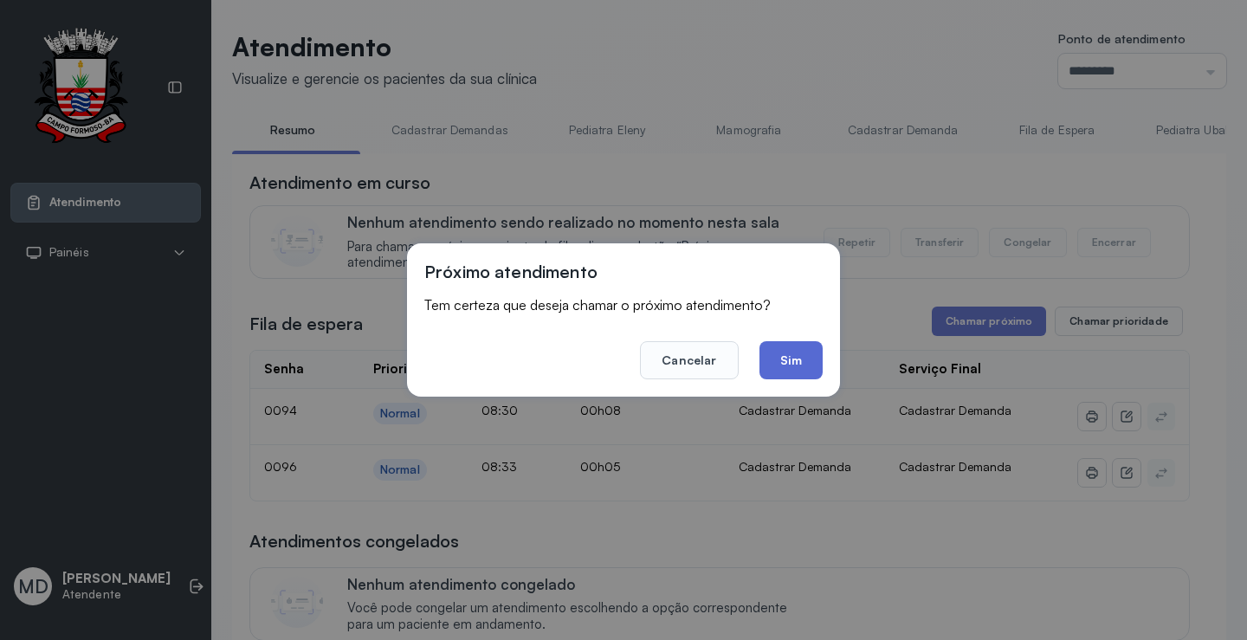
click at [786, 359] on button "Sim" at bounding box center [790, 360] width 63 height 38
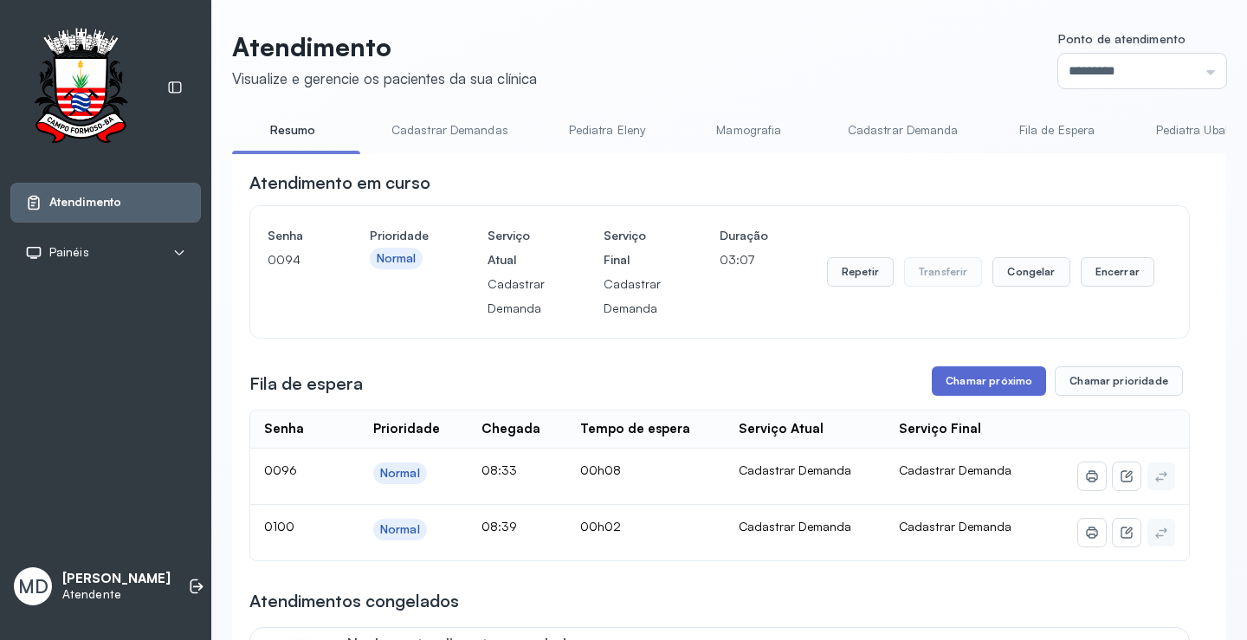
click at [1009, 375] on button "Chamar próximo" at bounding box center [989, 380] width 114 height 29
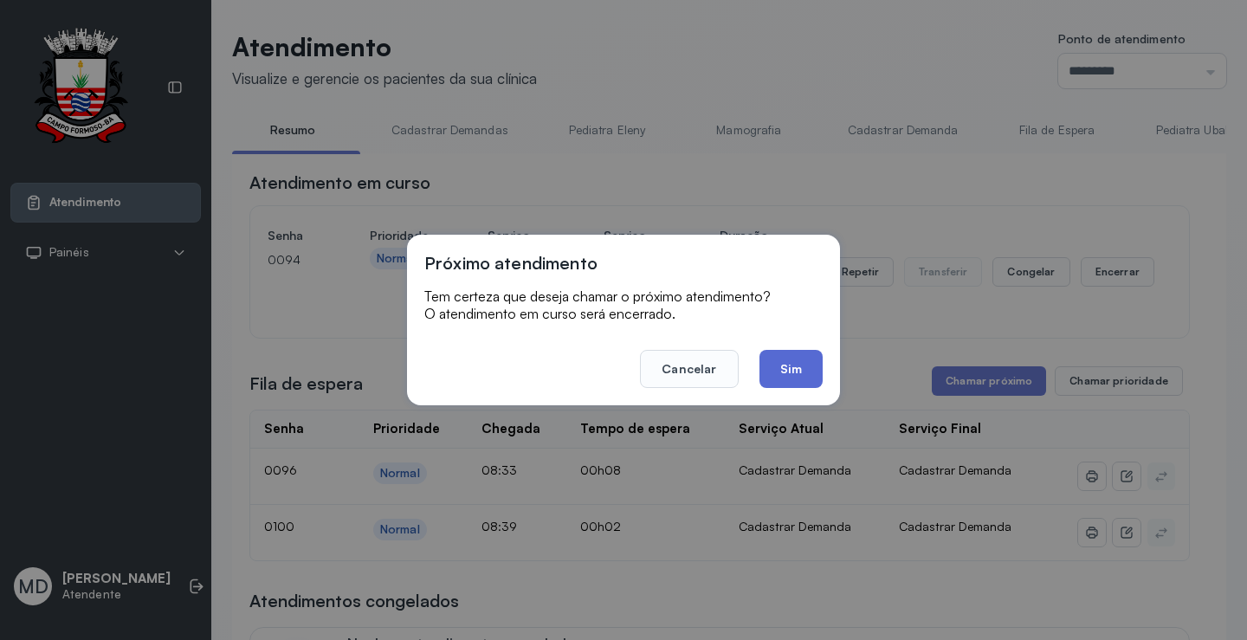
click at [791, 363] on button "Sim" at bounding box center [790, 369] width 63 height 38
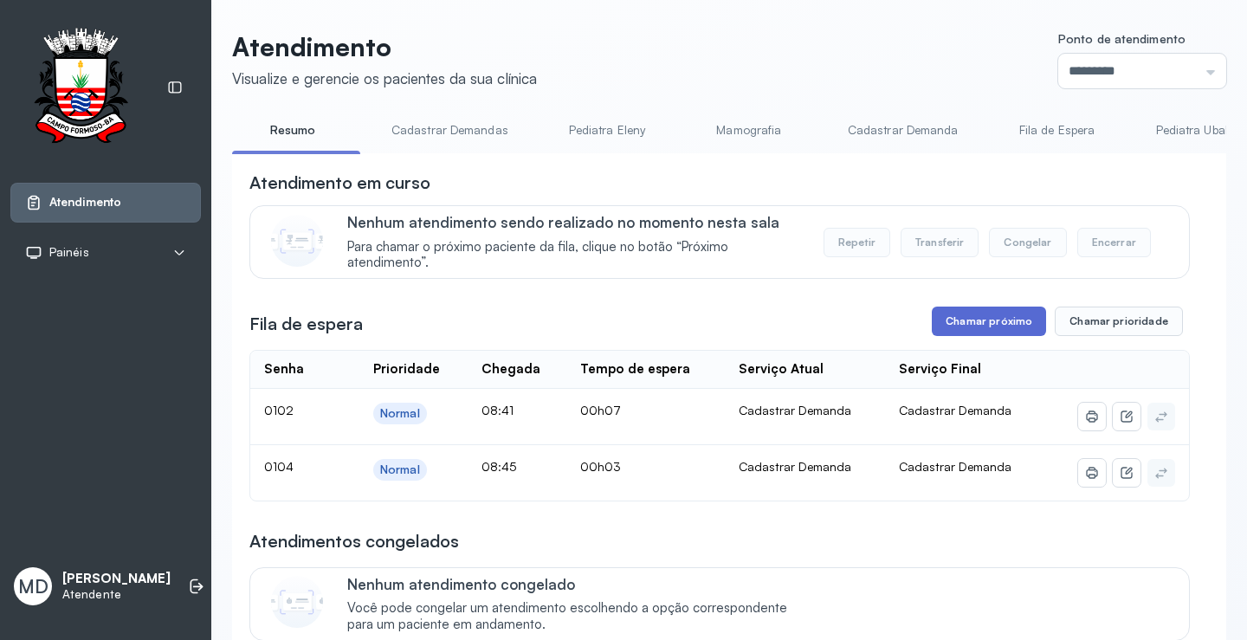
click at [996, 316] on button "Chamar próximo" at bounding box center [989, 321] width 114 height 29
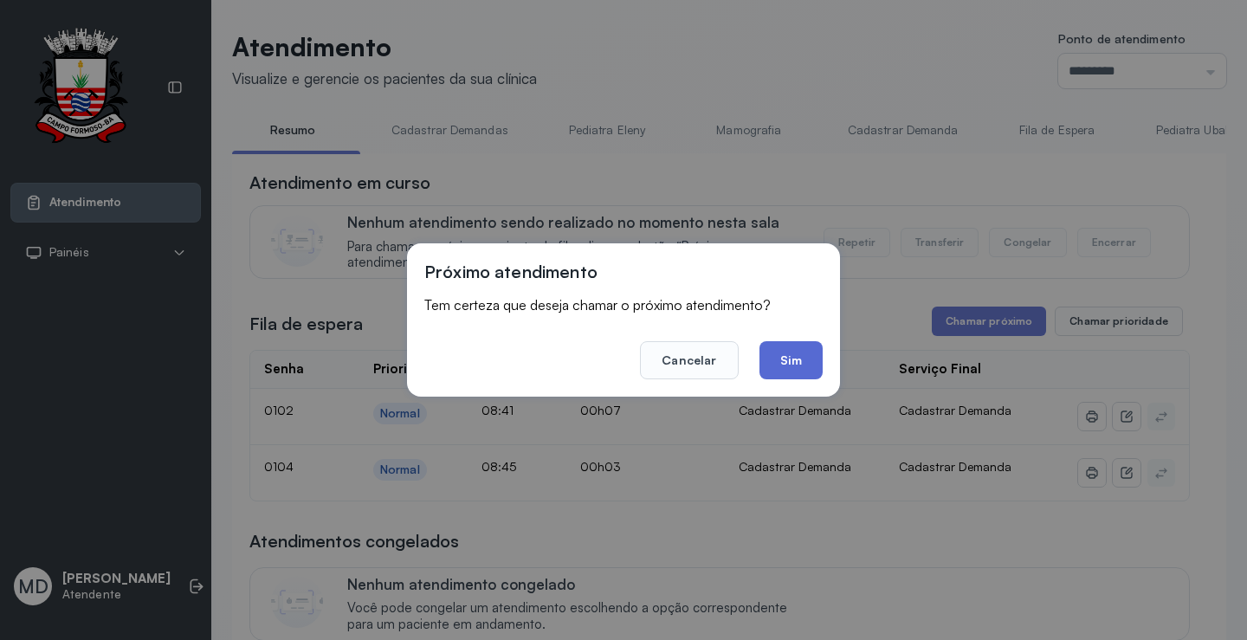
click at [781, 351] on button "Sim" at bounding box center [790, 360] width 63 height 38
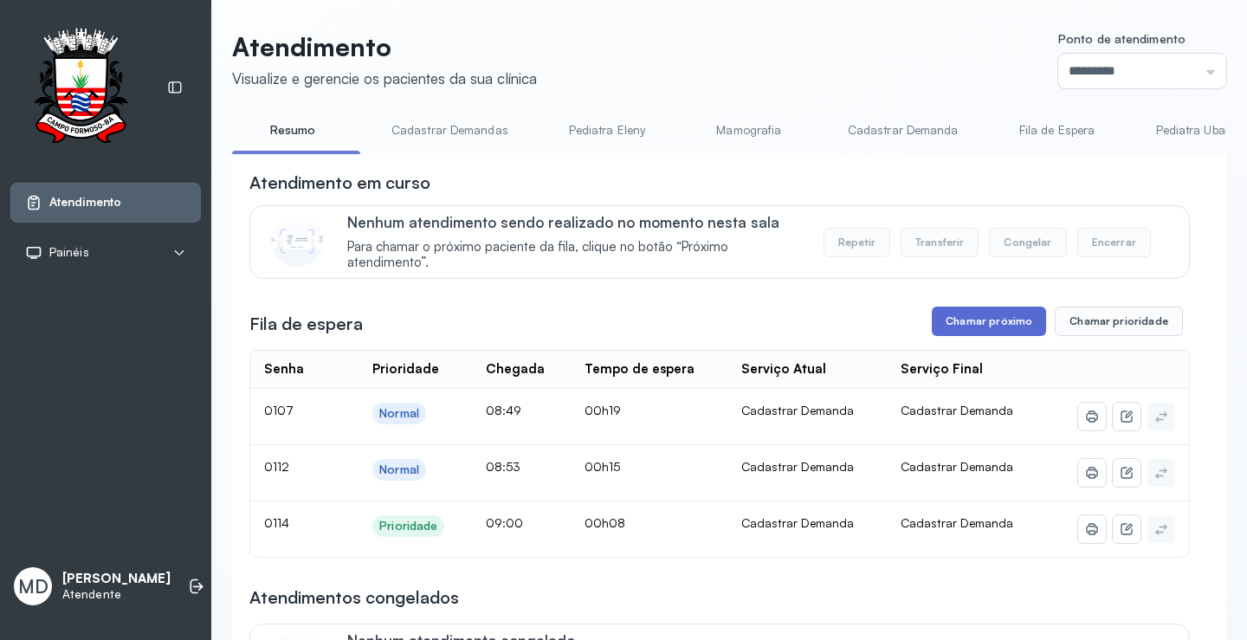
click at [990, 326] on button "Chamar próximo" at bounding box center [989, 321] width 114 height 29
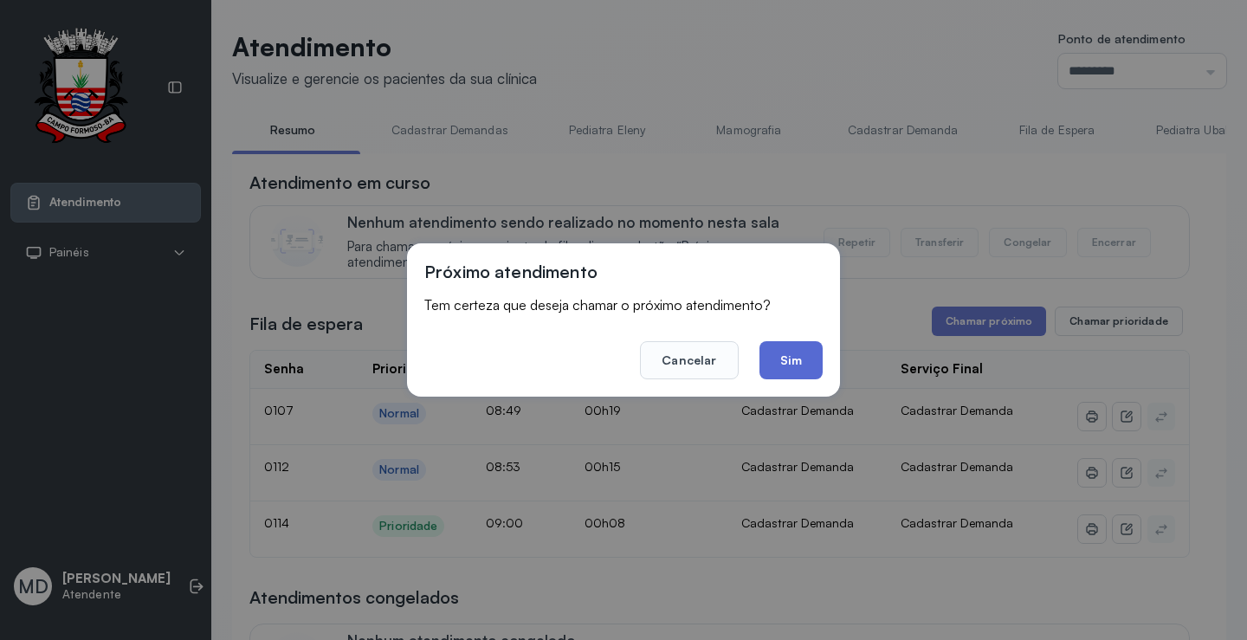
click at [785, 357] on button "Sim" at bounding box center [790, 360] width 63 height 38
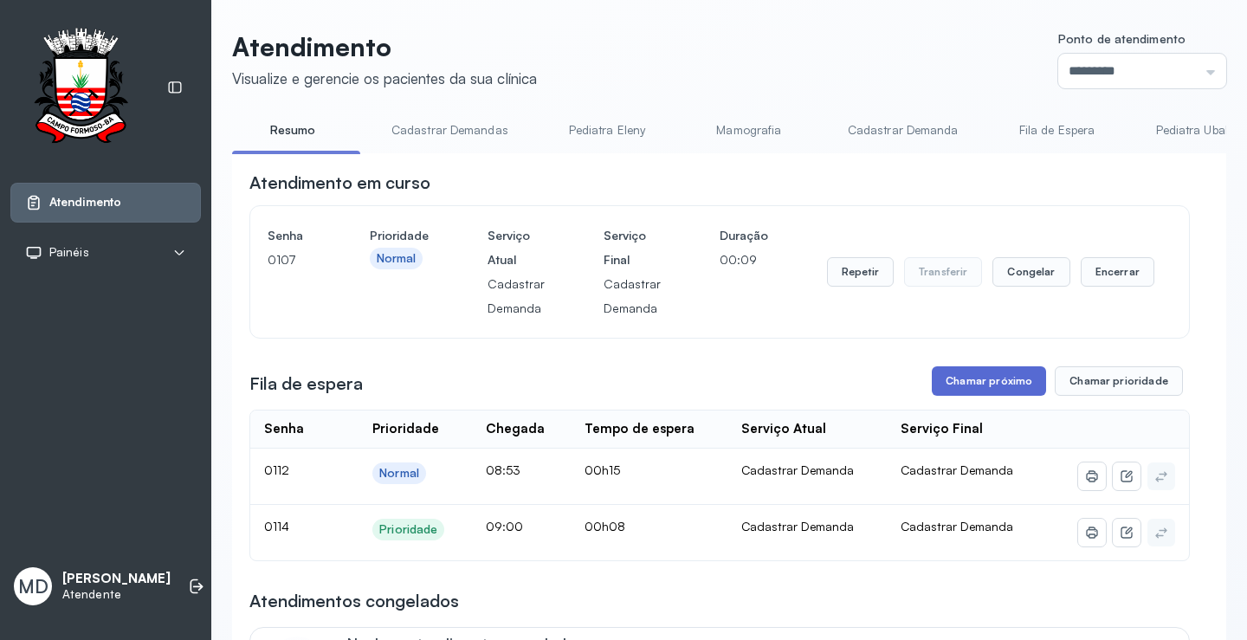
click at [992, 379] on button "Chamar próximo" at bounding box center [989, 380] width 114 height 29
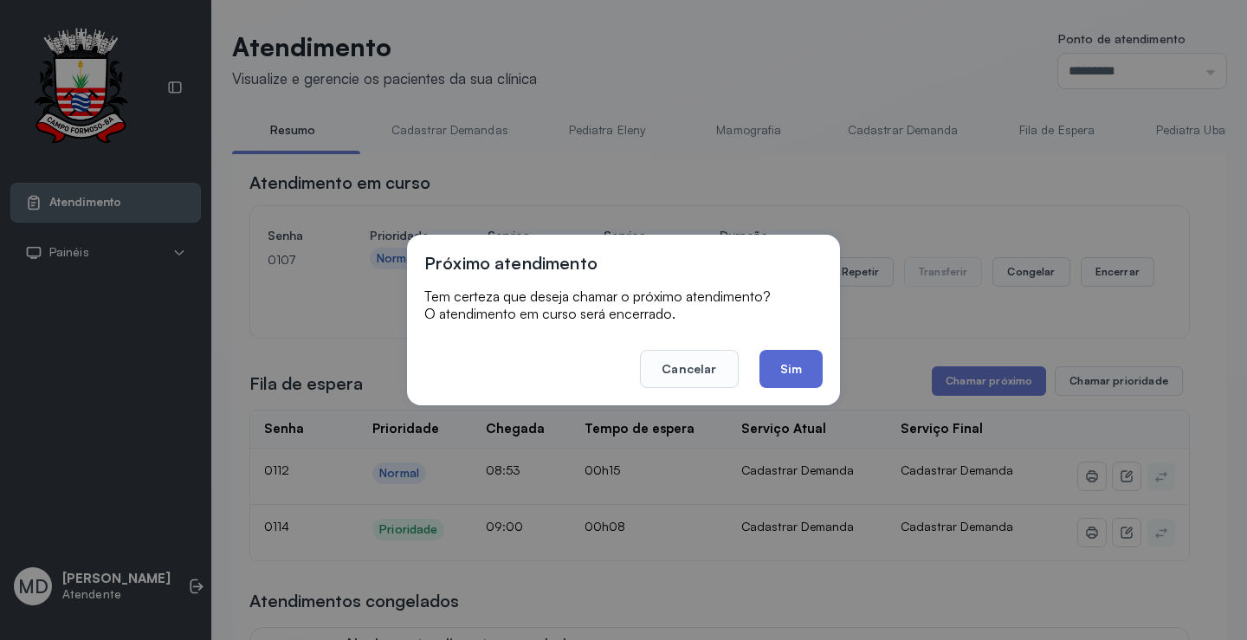
click at [798, 363] on button "Sim" at bounding box center [790, 369] width 63 height 38
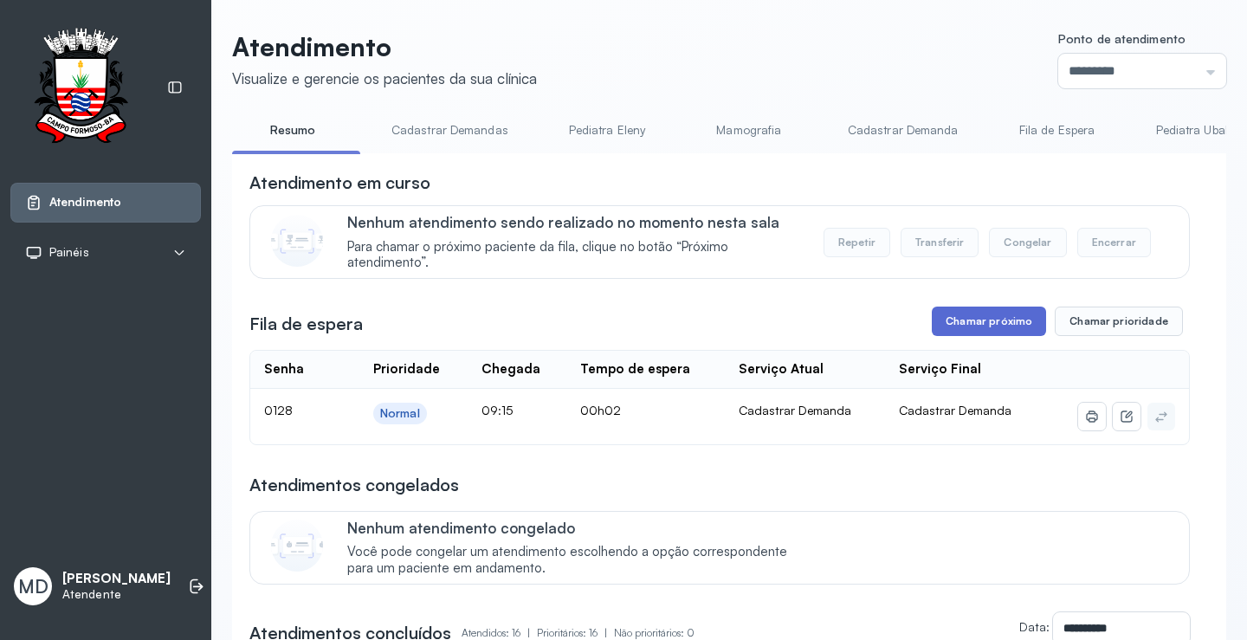
click at [996, 327] on button "Chamar próximo" at bounding box center [989, 321] width 114 height 29
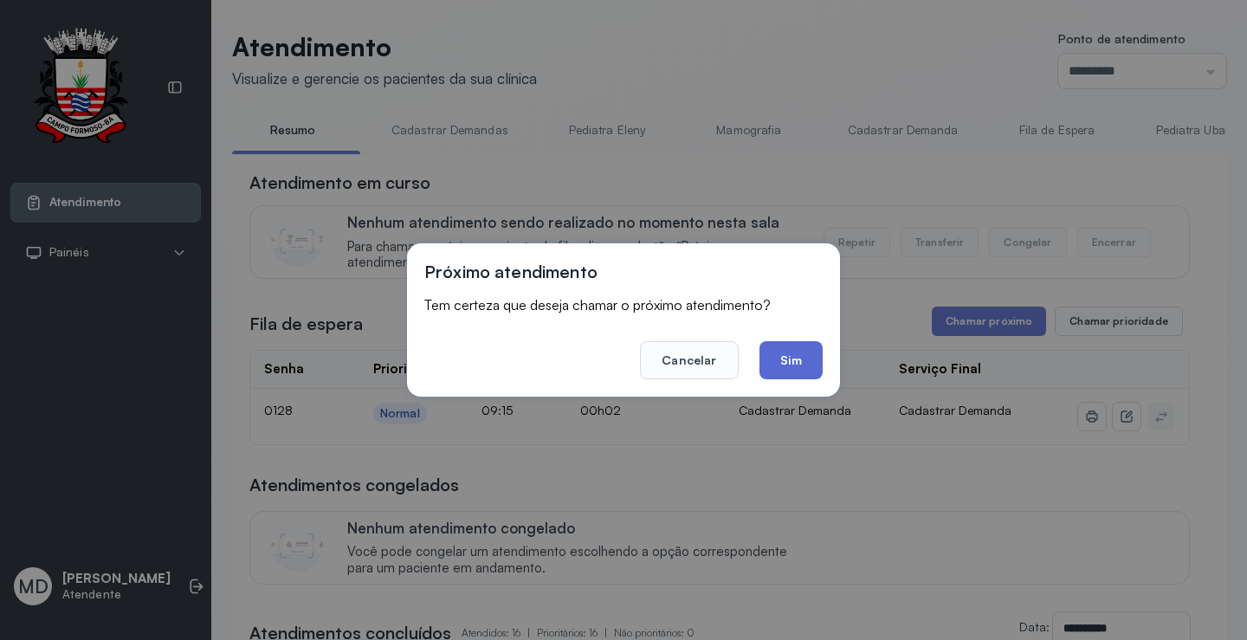
click at [795, 361] on button "Sim" at bounding box center [790, 360] width 63 height 38
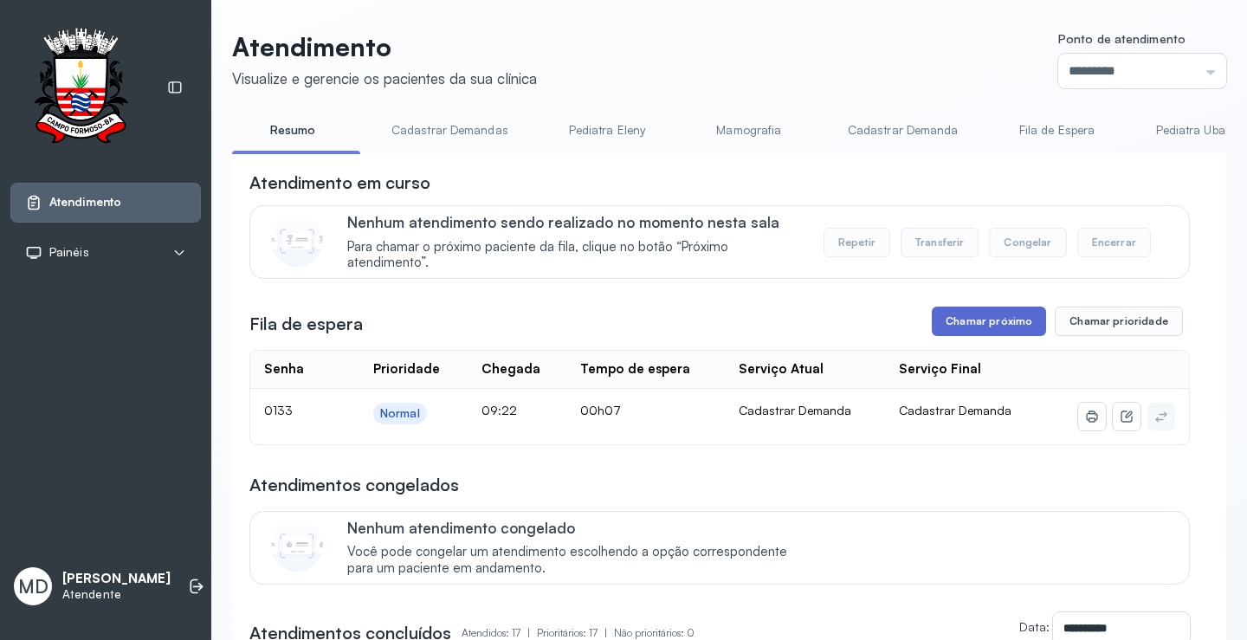
click at [965, 313] on button "Chamar próximo" at bounding box center [989, 321] width 114 height 29
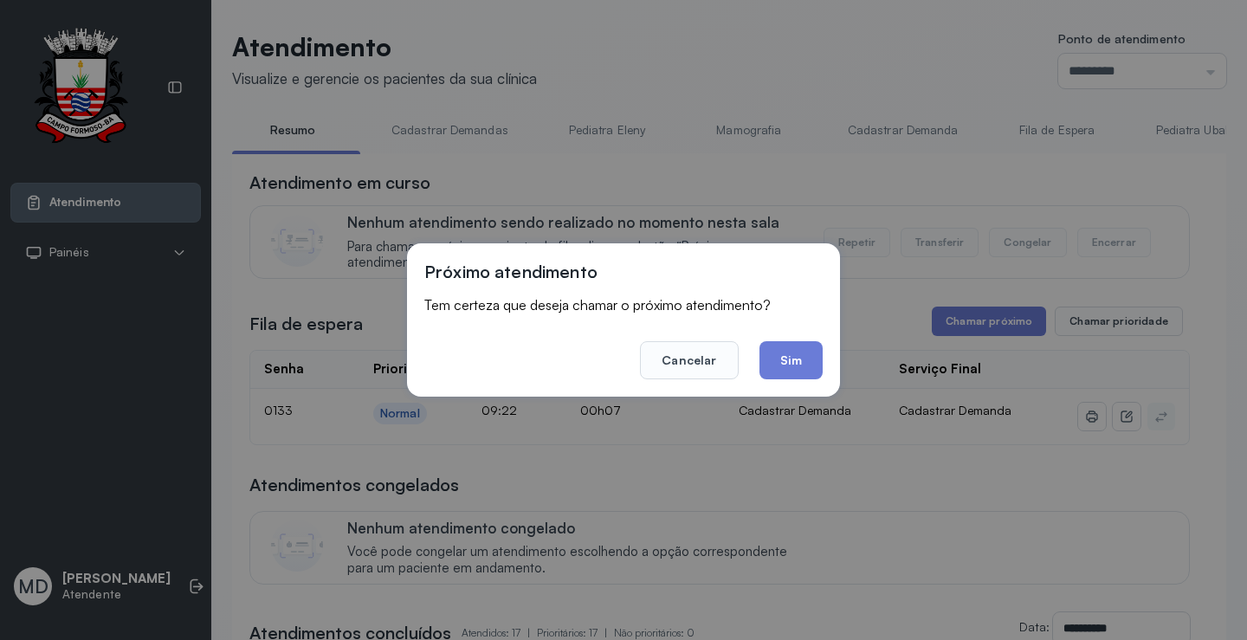
click at [779, 357] on button "Sim" at bounding box center [790, 360] width 63 height 38
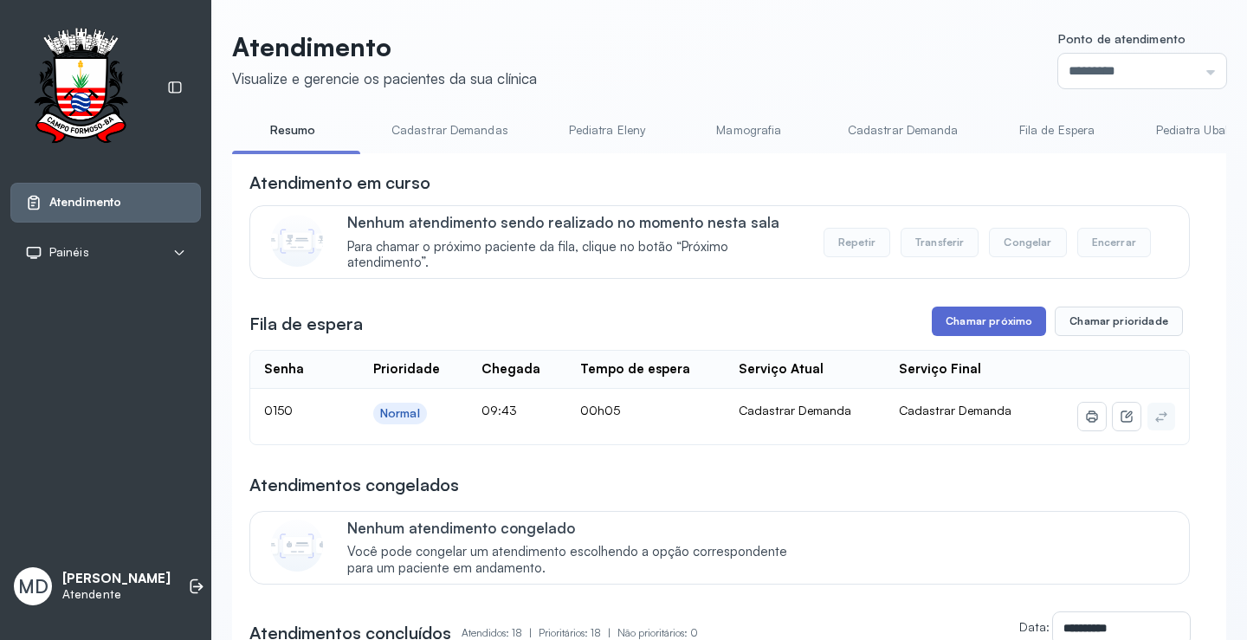
click at [1008, 331] on button "Chamar próximo" at bounding box center [989, 321] width 114 height 29
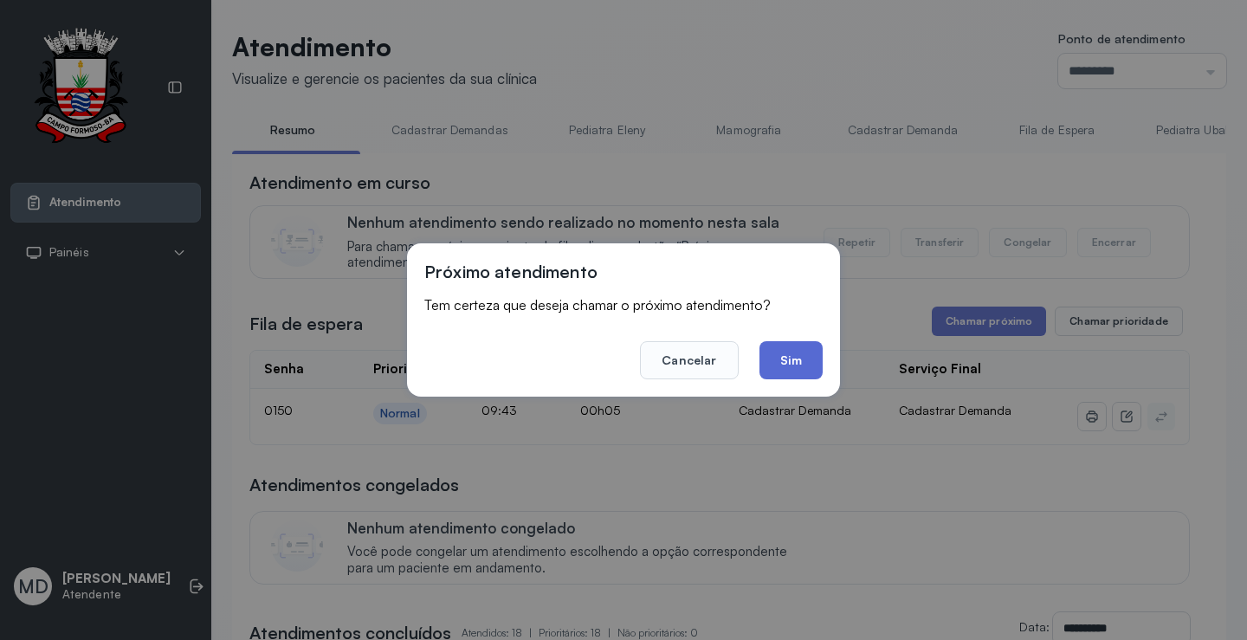
click at [781, 356] on button "Sim" at bounding box center [790, 360] width 63 height 38
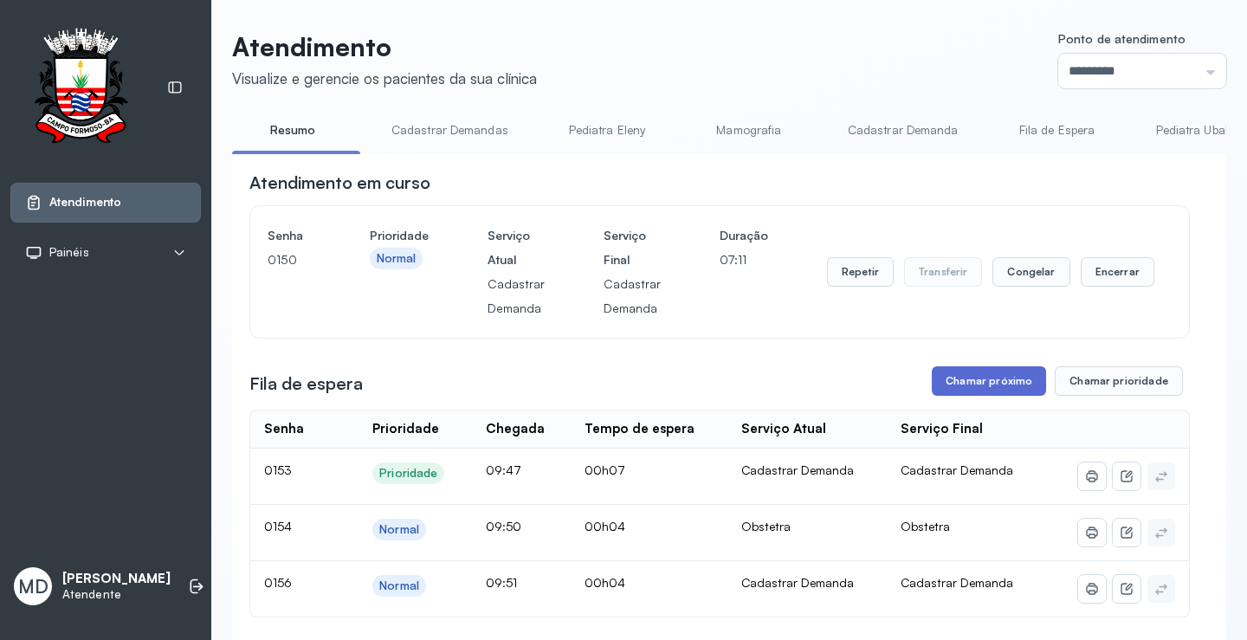
click at [1007, 377] on button "Chamar próximo" at bounding box center [989, 380] width 114 height 29
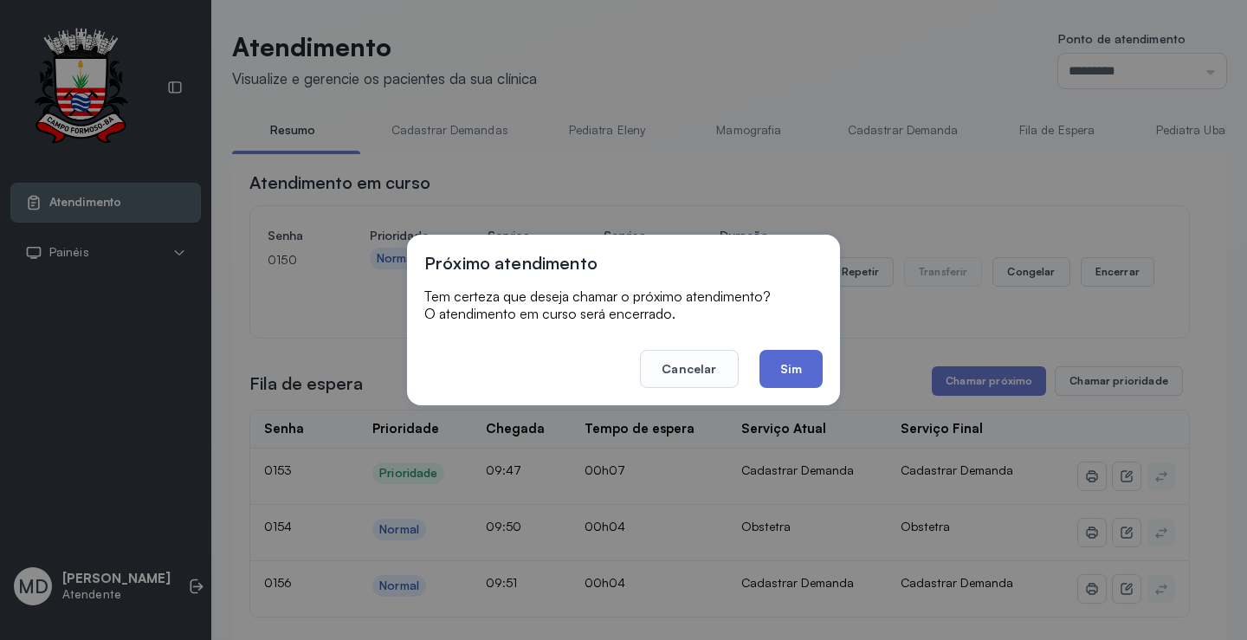
click at [794, 369] on button "Sim" at bounding box center [790, 369] width 63 height 38
